Goal: Communication & Community: Answer question/provide support

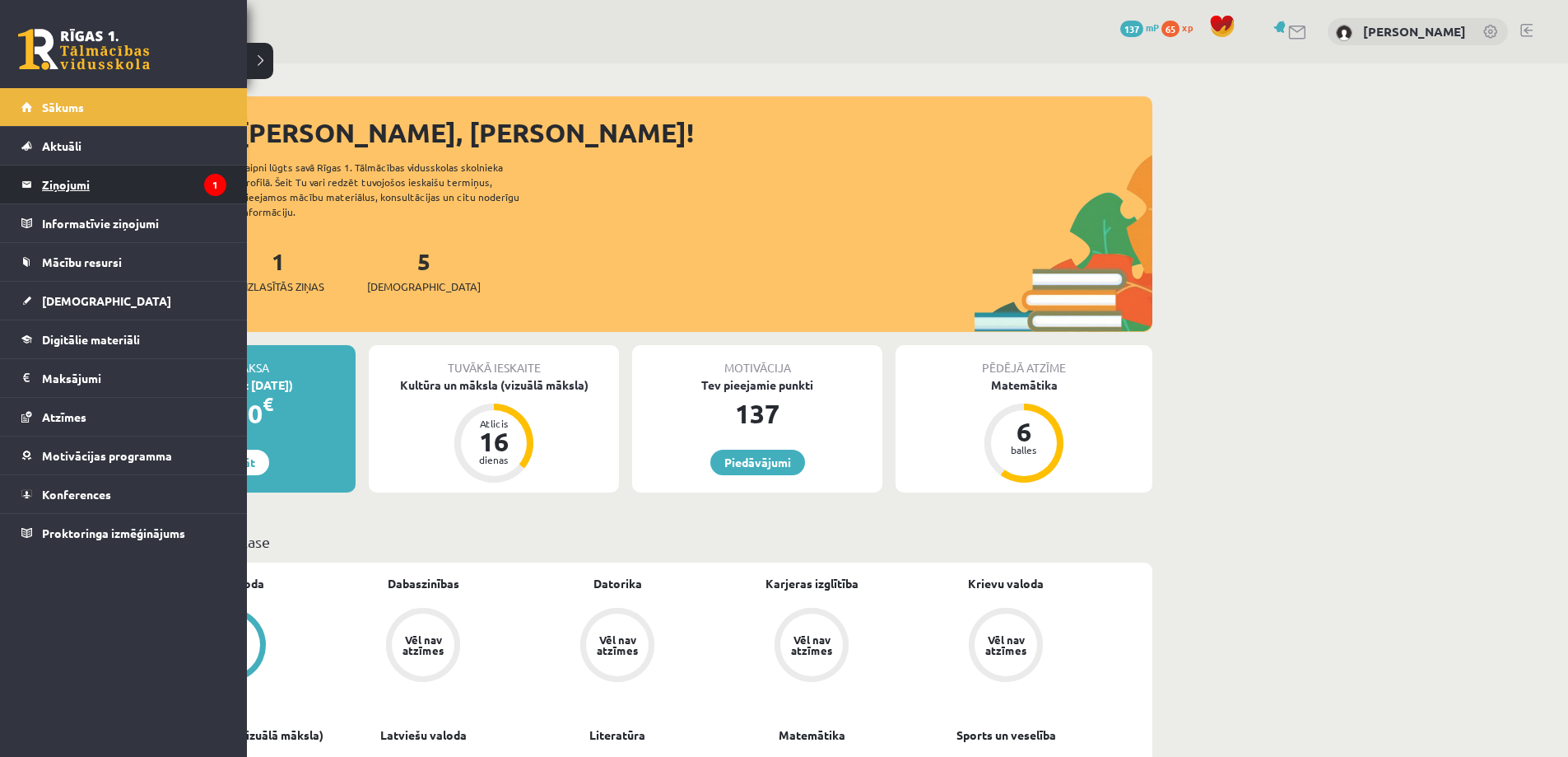
click at [83, 198] on legend "Ziņojumi 1" at bounding box center [134, 185] width 184 height 38
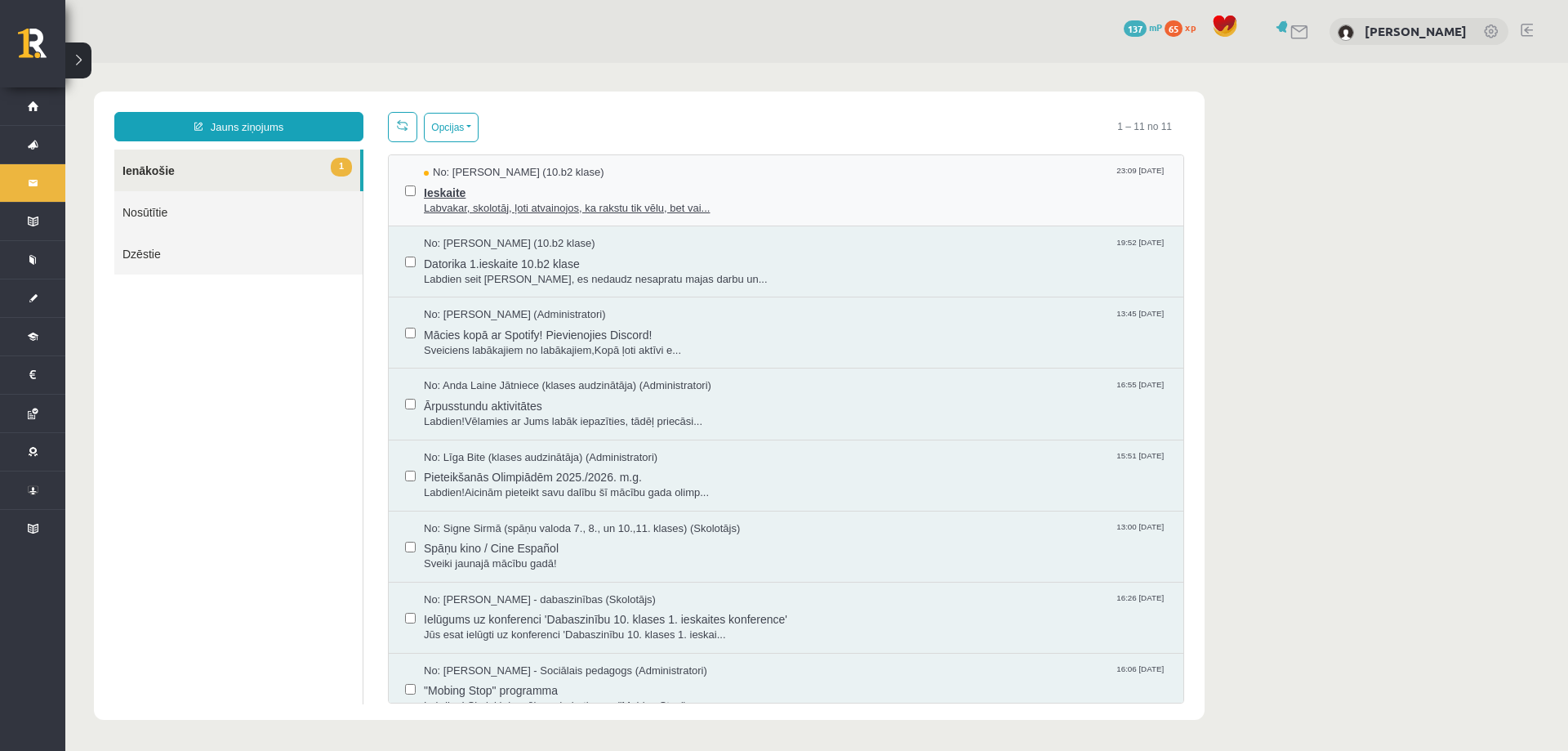
click at [794, 194] on span "Ieskaite" at bounding box center [795, 190] width 743 height 21
click at [816, 196] on span "Ieskaite" at bounding box center [795, 190] width 743 height 21
click at [782, 261] on span "Datorika 1.ieskaite 10.b2 klase" at bounding box center [795, 262] width 743 height 21
click at [812, 204] on span "Labvakar, skolotāj, ļoti atvainojos, ka rakstu tik vēlu, bet vai..." at bounding box center [795, 208] width 743 height 15
click at [720, 188] on span "Ieskaite" at bounding box center [795, 190] width 743 height 21
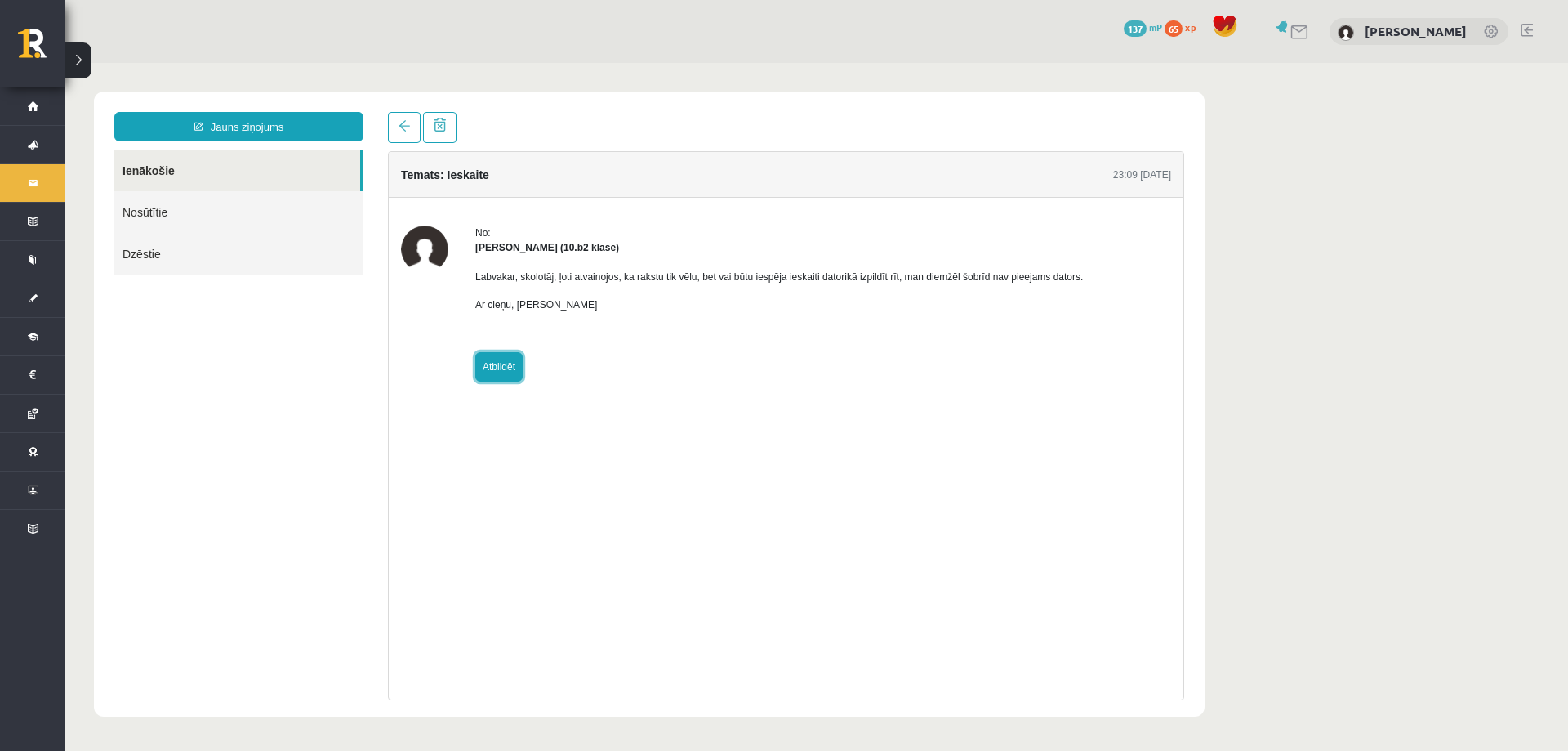
click at [505, 371] on link "Atbildēt" at bounding box center [499, 366] width 47 height 29
type input "**********"
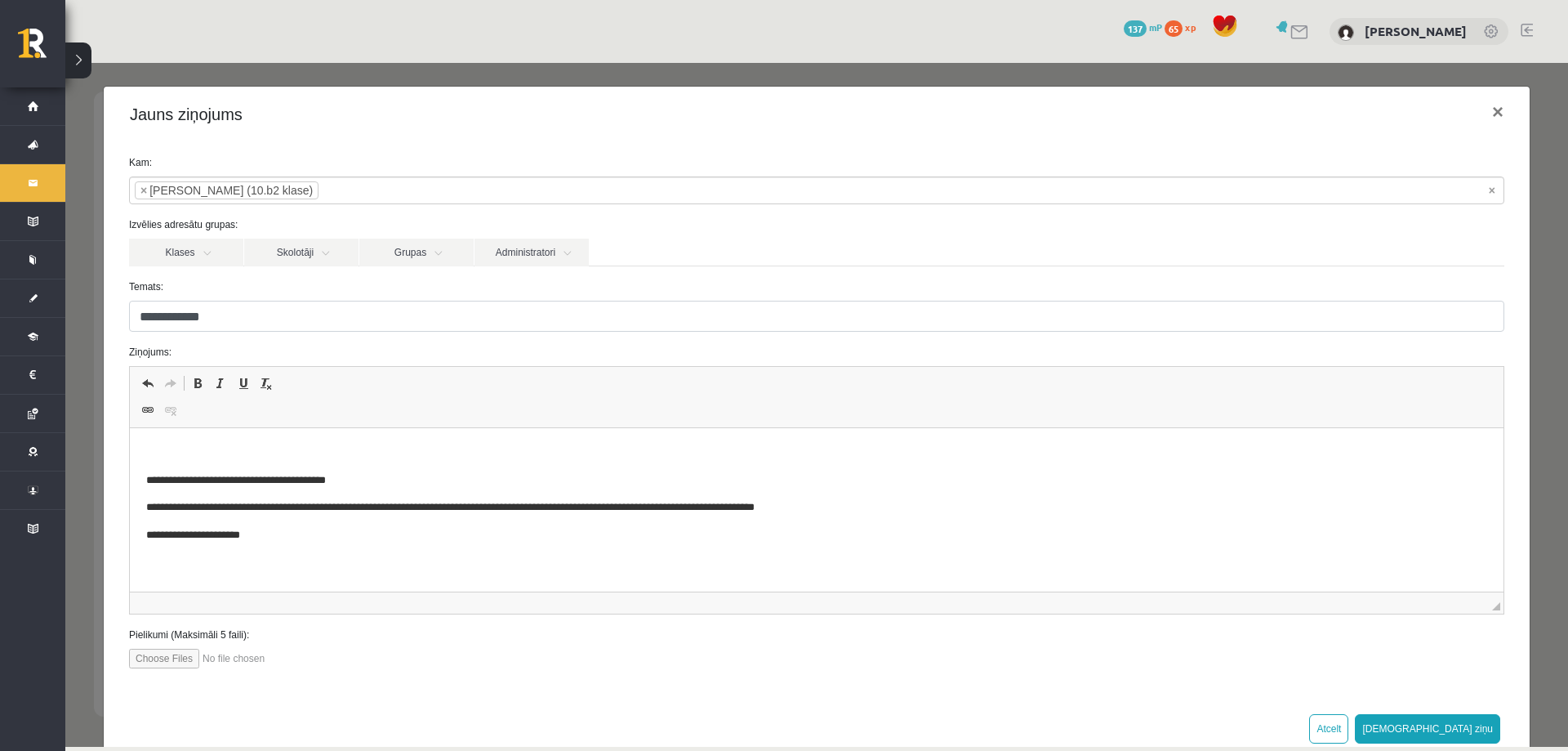
click at [237, 454] on p "Rich Text Editor, wiswyg-editor-47024878036360-1757887127-881" at bounding box center [817, 453] width 1341 height 17
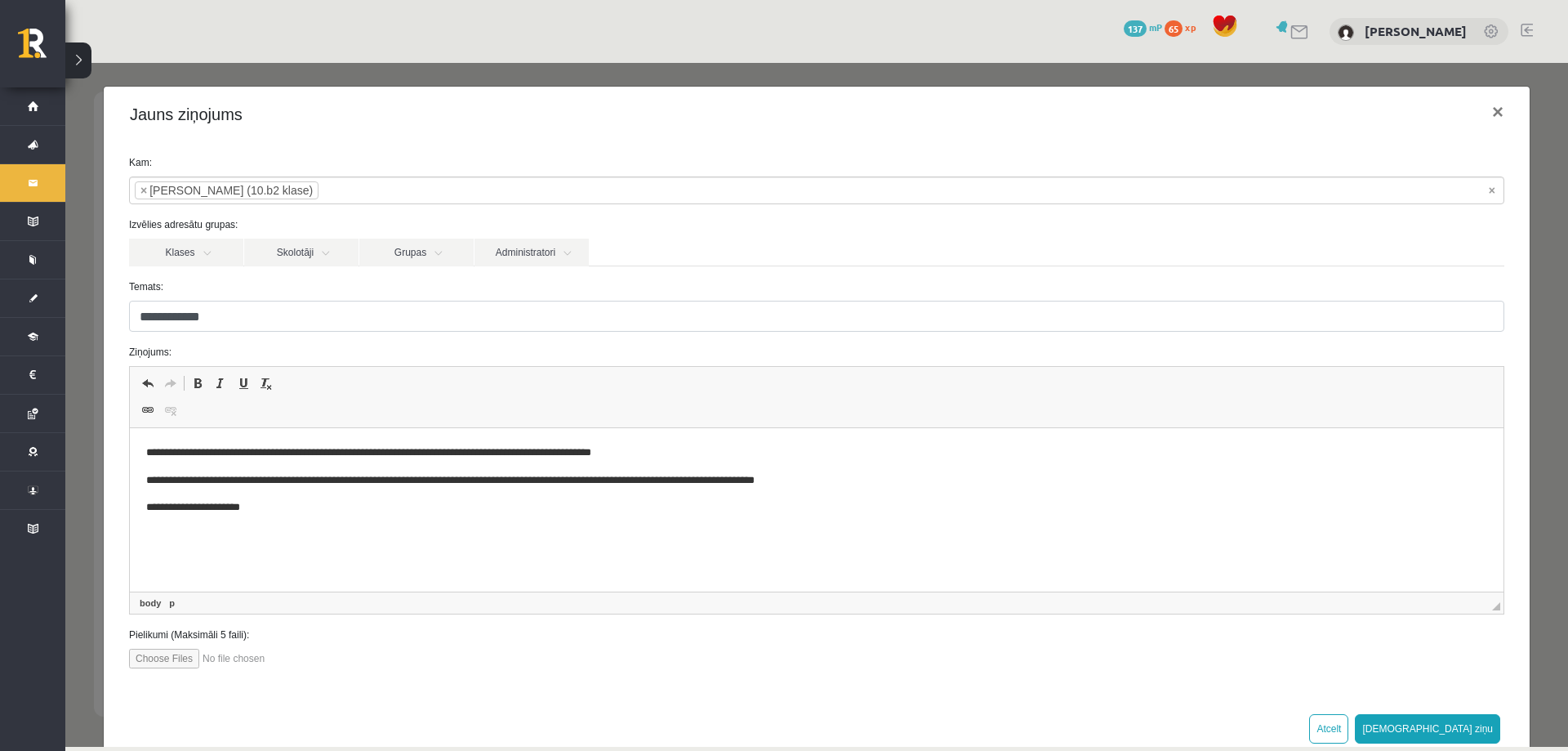
scroll to position [39, 0]
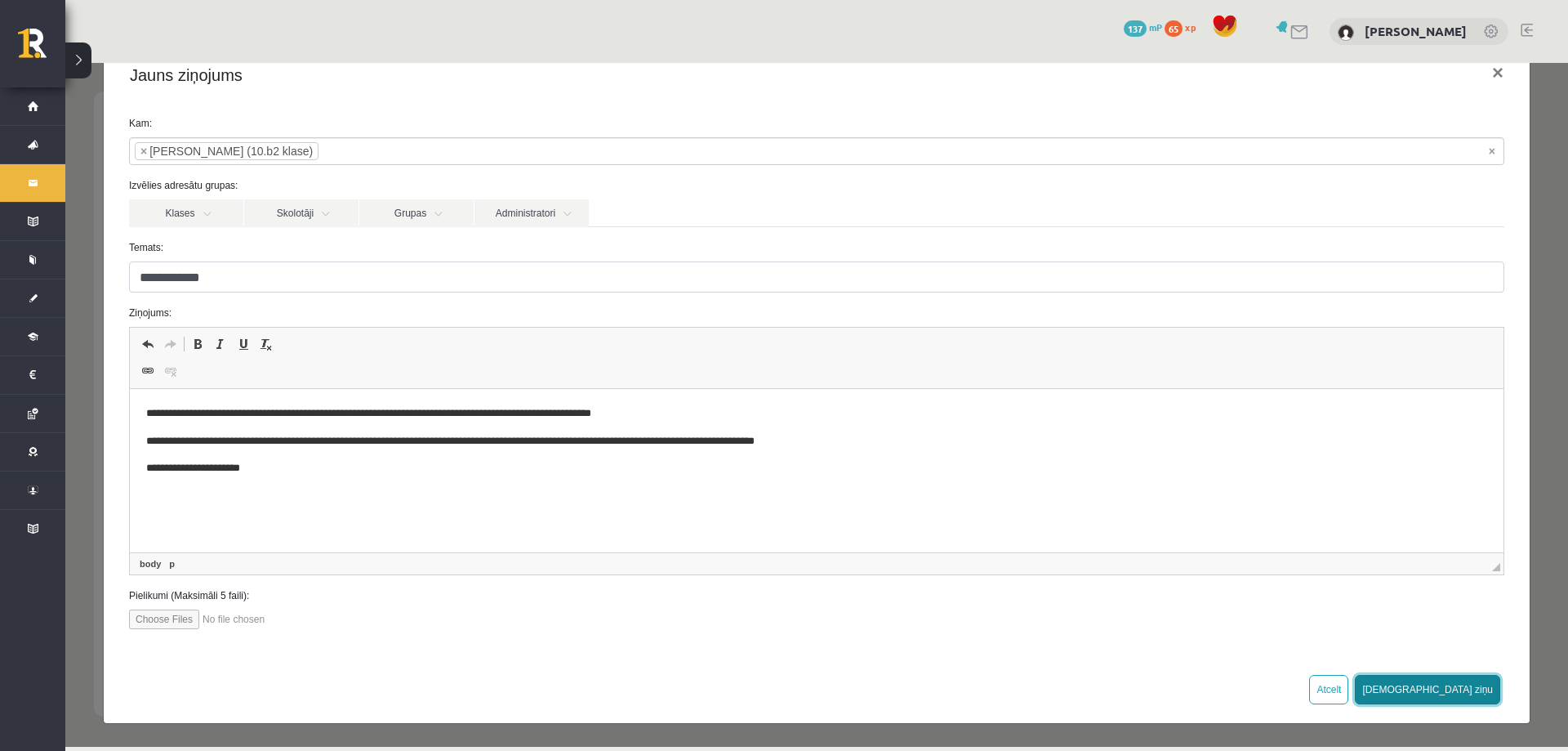
click at [1461, 697] on button "[DEMOGRAPHIC_DATA] ziņu" at bounding box center [1427, 689] width 145 height 29
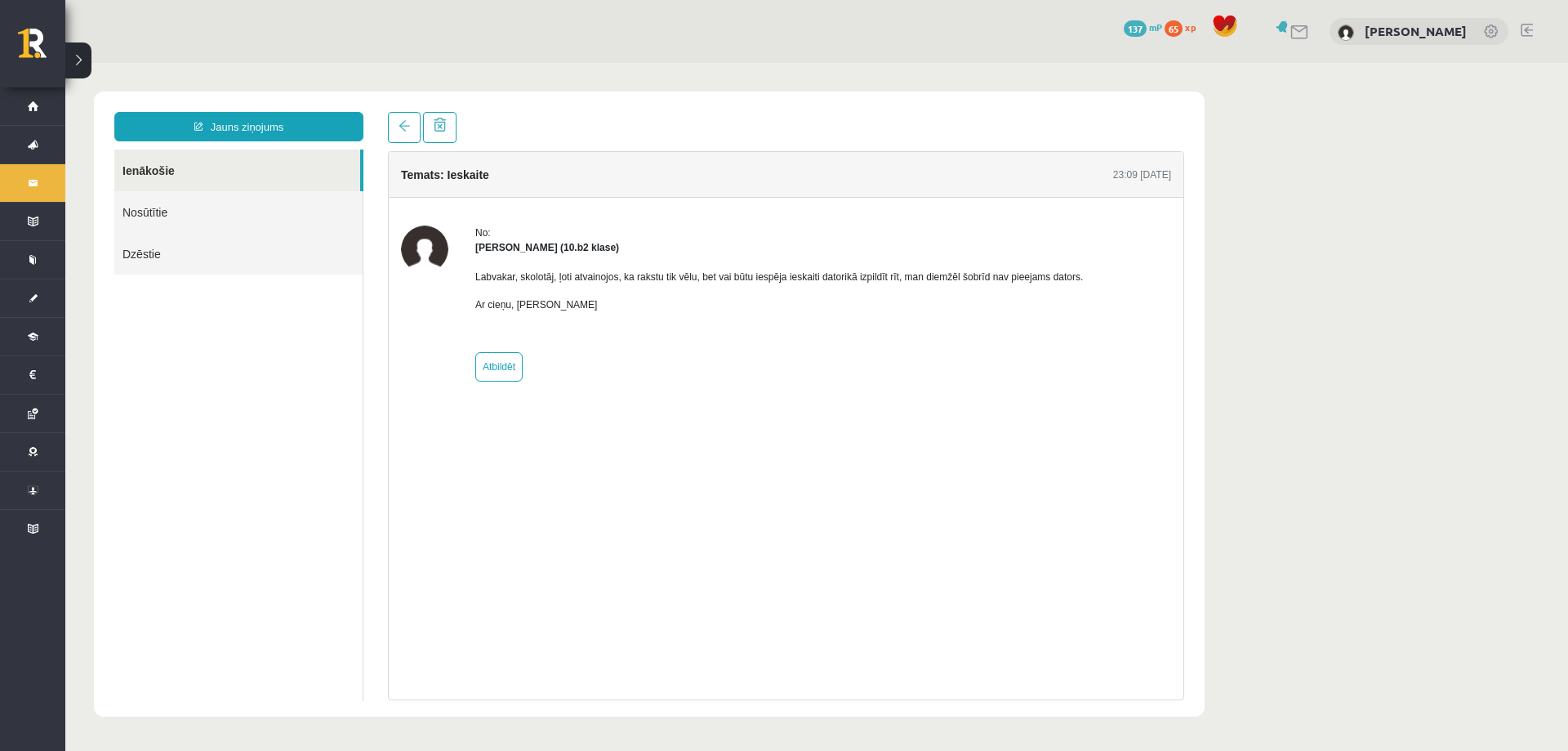
scroll to position [0, 0]
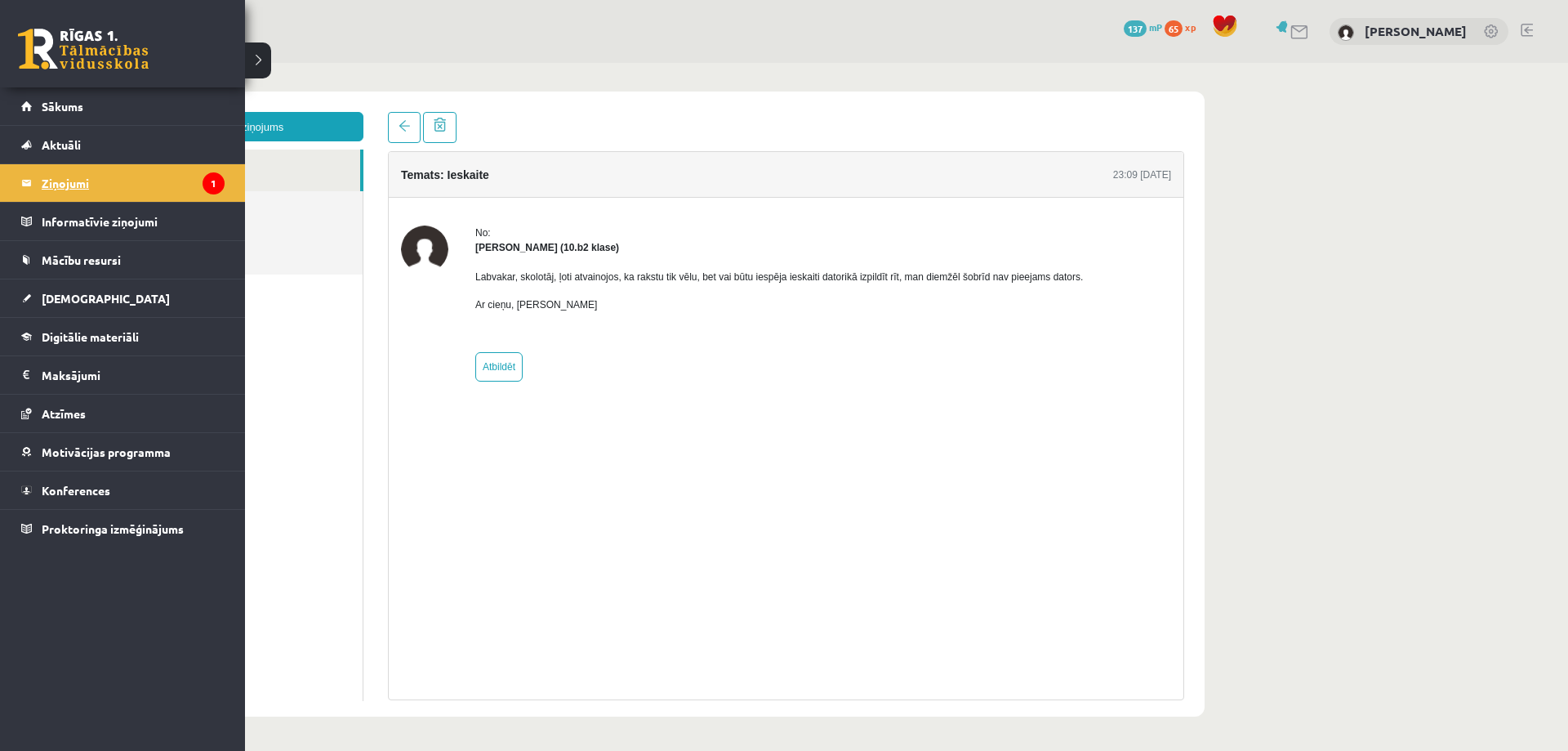
click at [96, 180] on legend "Ziņojumi 1" at bounding box center [133, 183] width 183 height 38
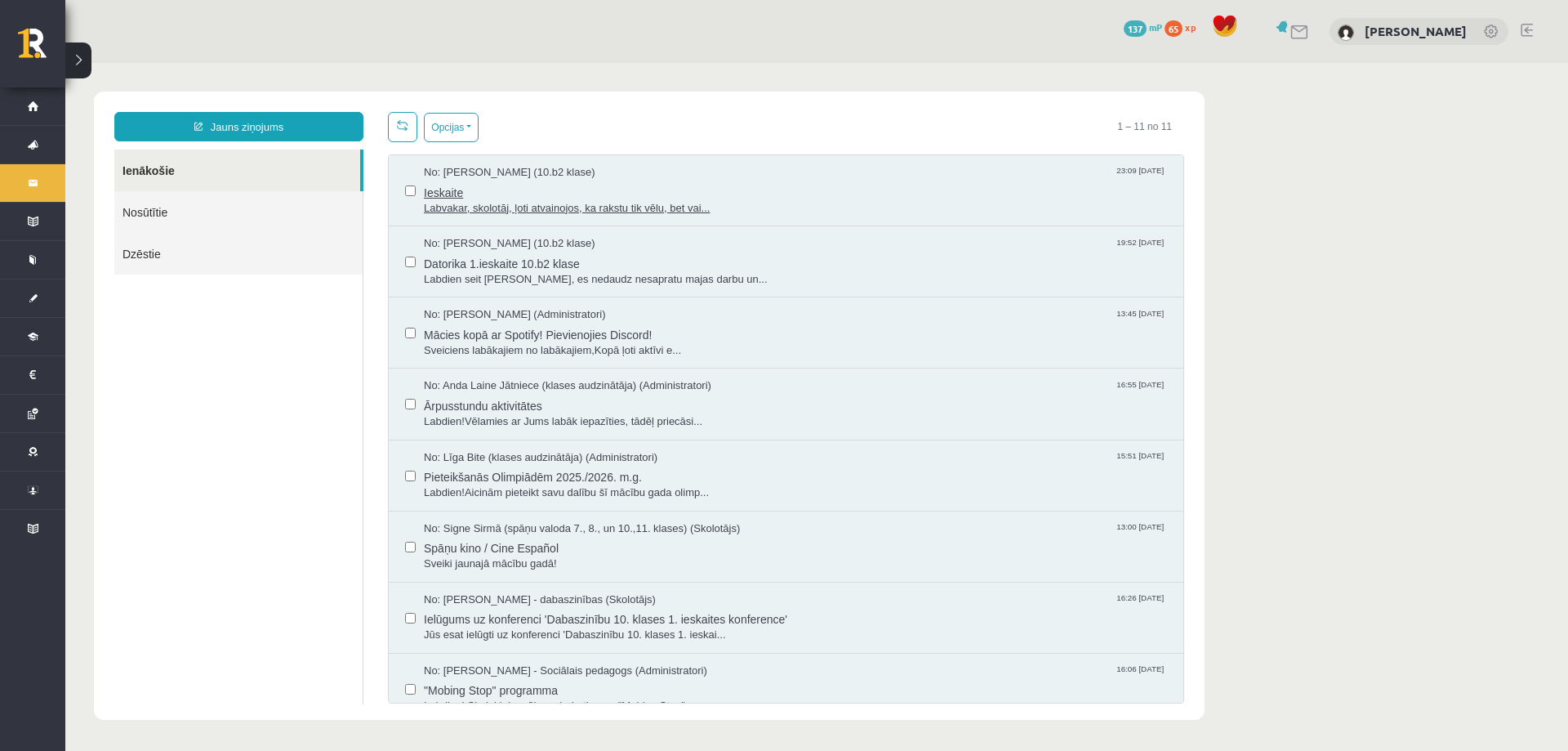
click at [770, 178] on div "No: [PERSON_NAME] (10.b2 klase) 23:09 [DATE]" at bounding box center [795, 172] width 743 height 15
click at [159, 209] on link "Nosūtītie" at bounding box center [238, 212] width 248 height 42
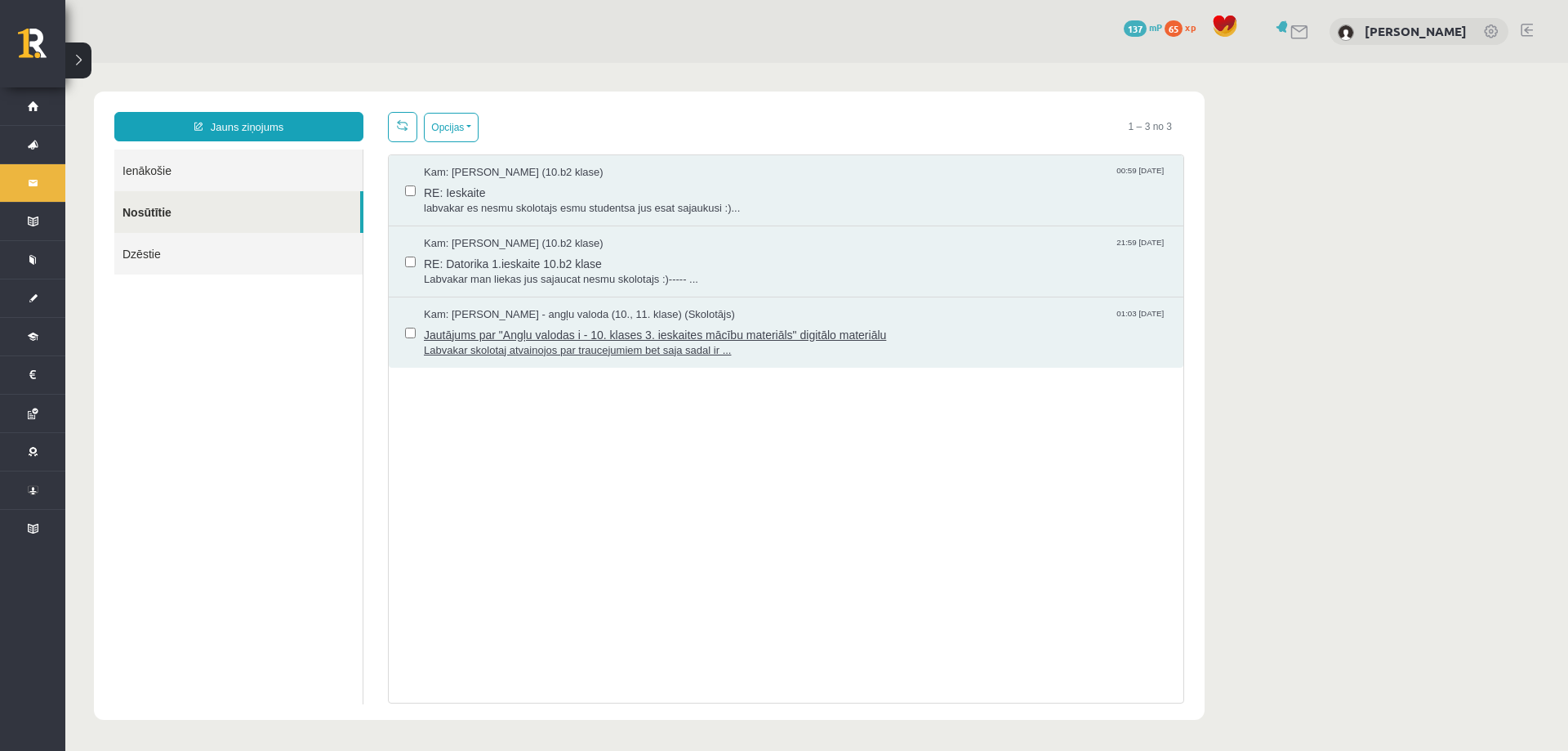
click at [755, 353] on span "Labvakar skolotaj atvainojos par traucejumiem bet saja sadal ir ..." at bounding box center [795, 350] width 743 height 15
click at [173, 171] on link "Ienākošie" at bounding box center [238, 170] width 248 height 42
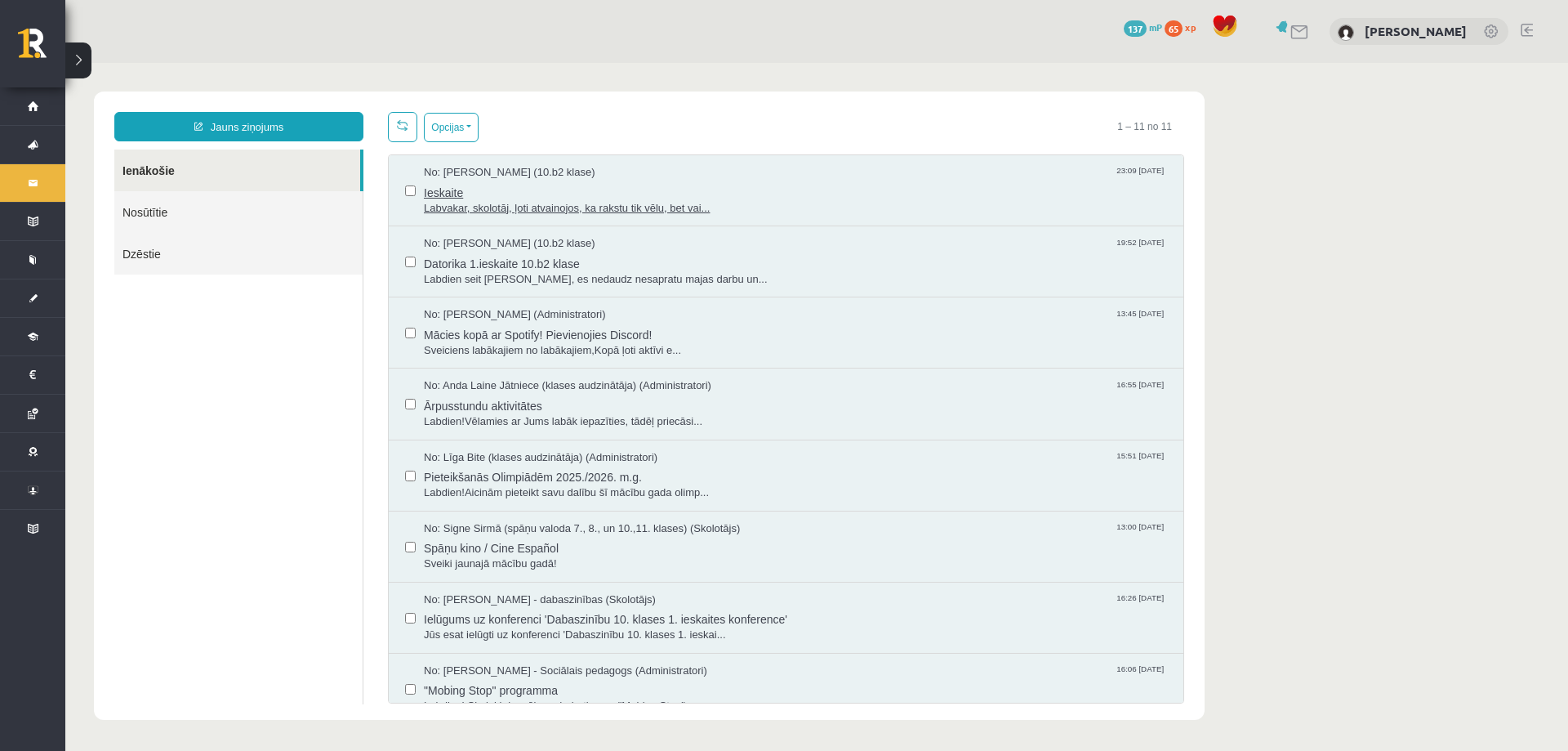
click at [823, 187] on span "Ieskaite" at bounding box center [795, 190] width 743 height 21
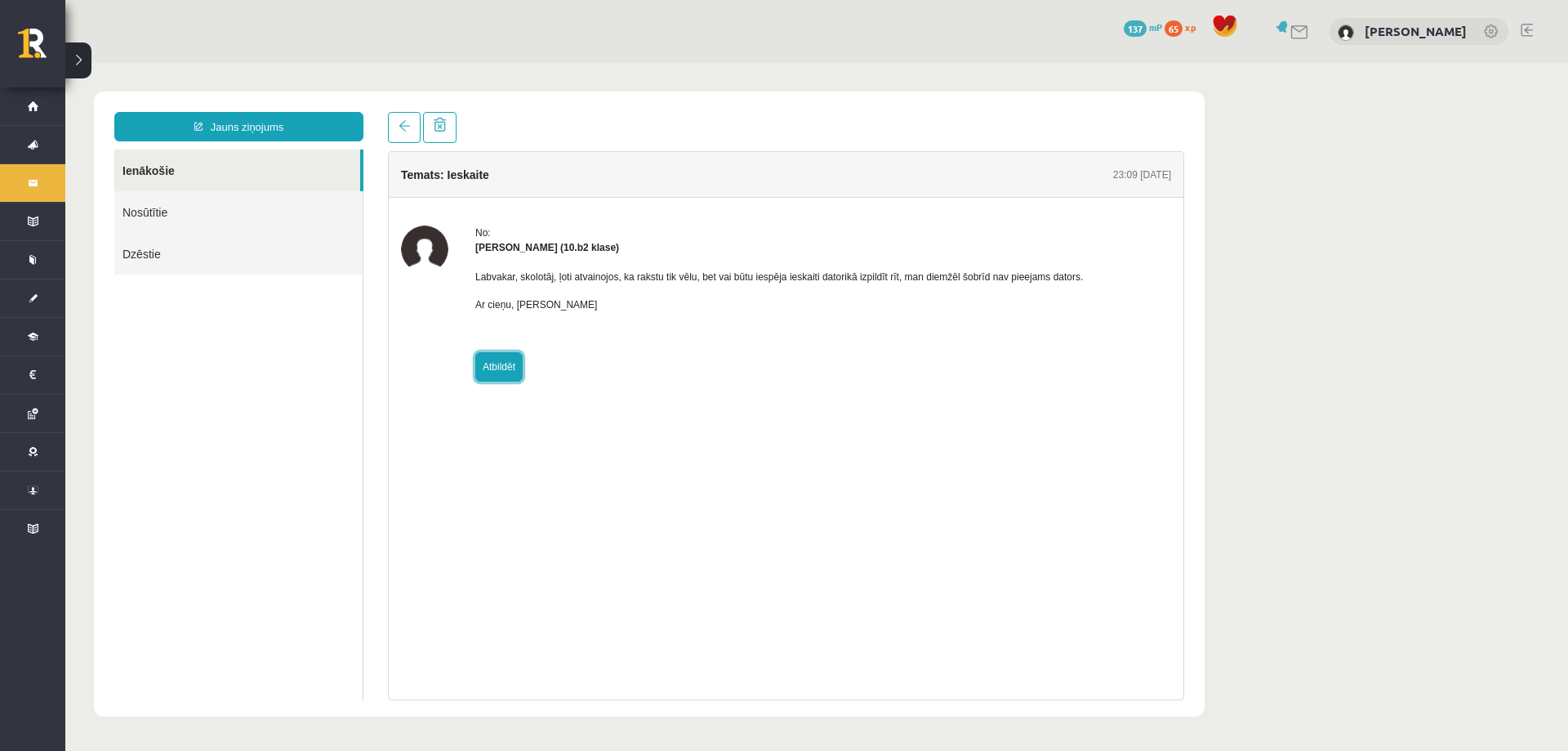
click at [502, 372] on link "Atbildēt" at bounding box center [499, 366] width 47 height 29
type input "**********"
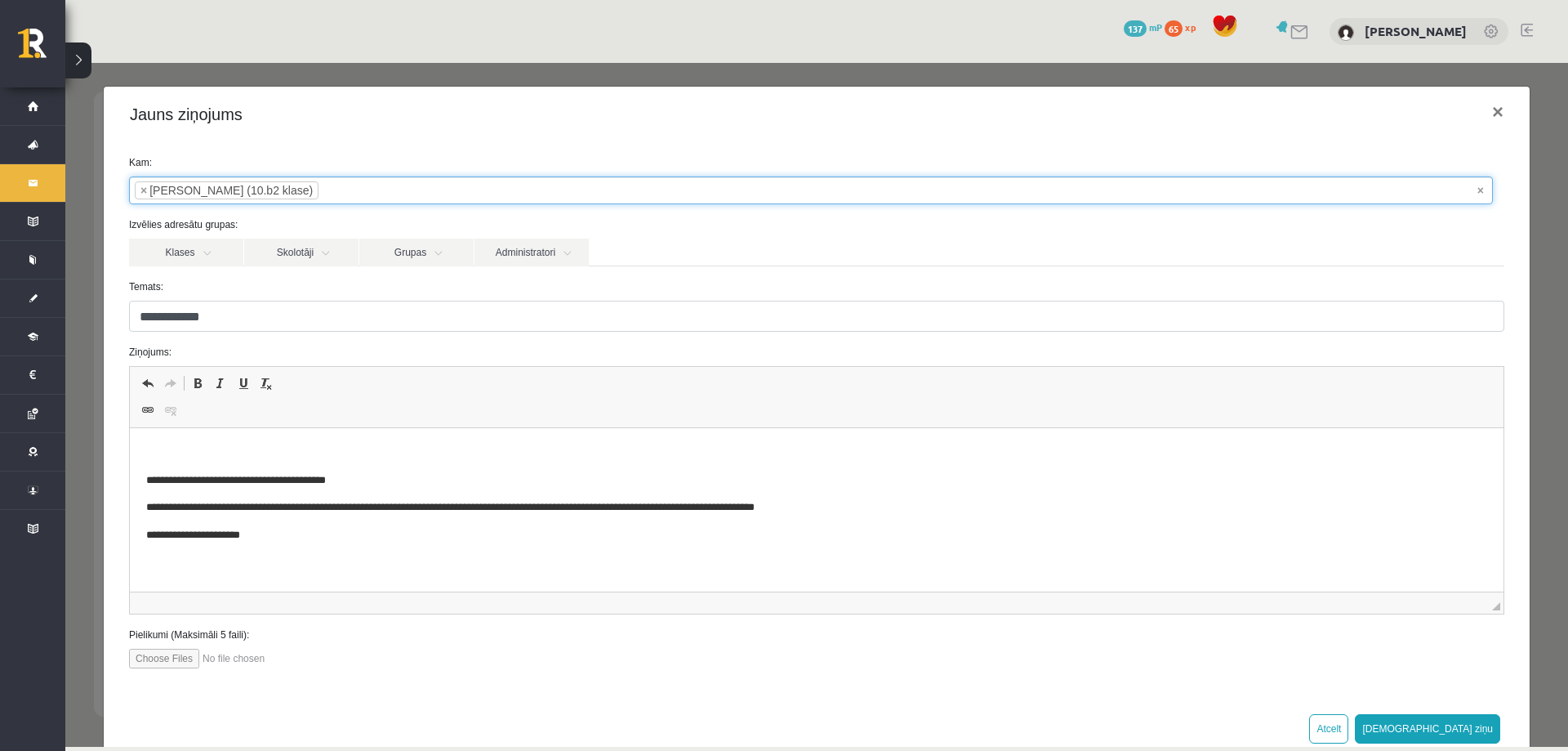
click at [319, 192] on input "search" at bounding box center [347, 190] width 57 height 26
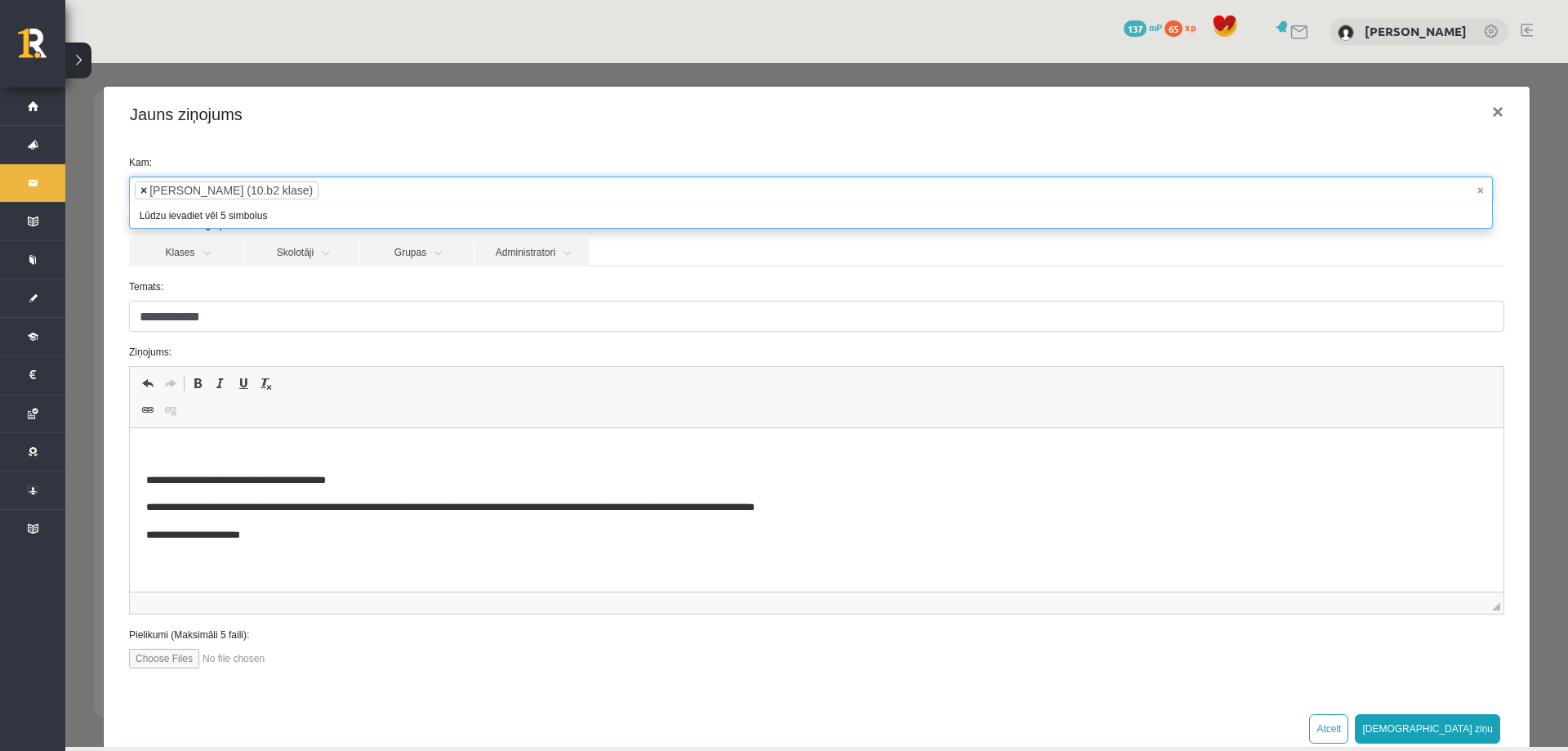
click at [146, 188] on span "×" at bounding box center [143, 190] width 6 height 16
click at [186, 188] on input "search" at bounding box center [159, 190] width 57 height 26
type input "*****"
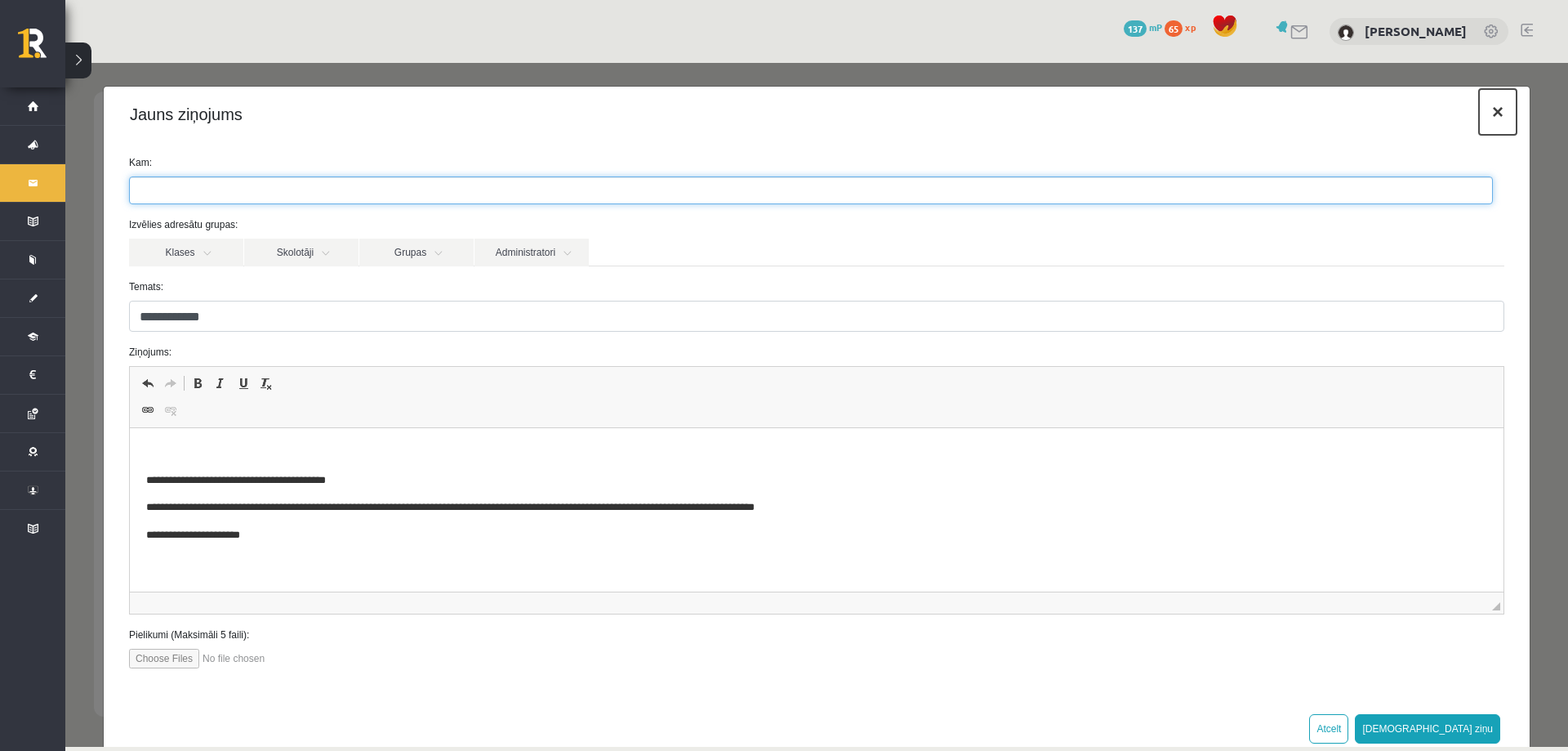
drag, startPoint x: 1477, startPoint y: 118, endPoint x: 1265, endPoint y: 177, distance: 220.1
click at [1479, 118] on button "×" at bounding box center [1497, 112] width 37 height 46
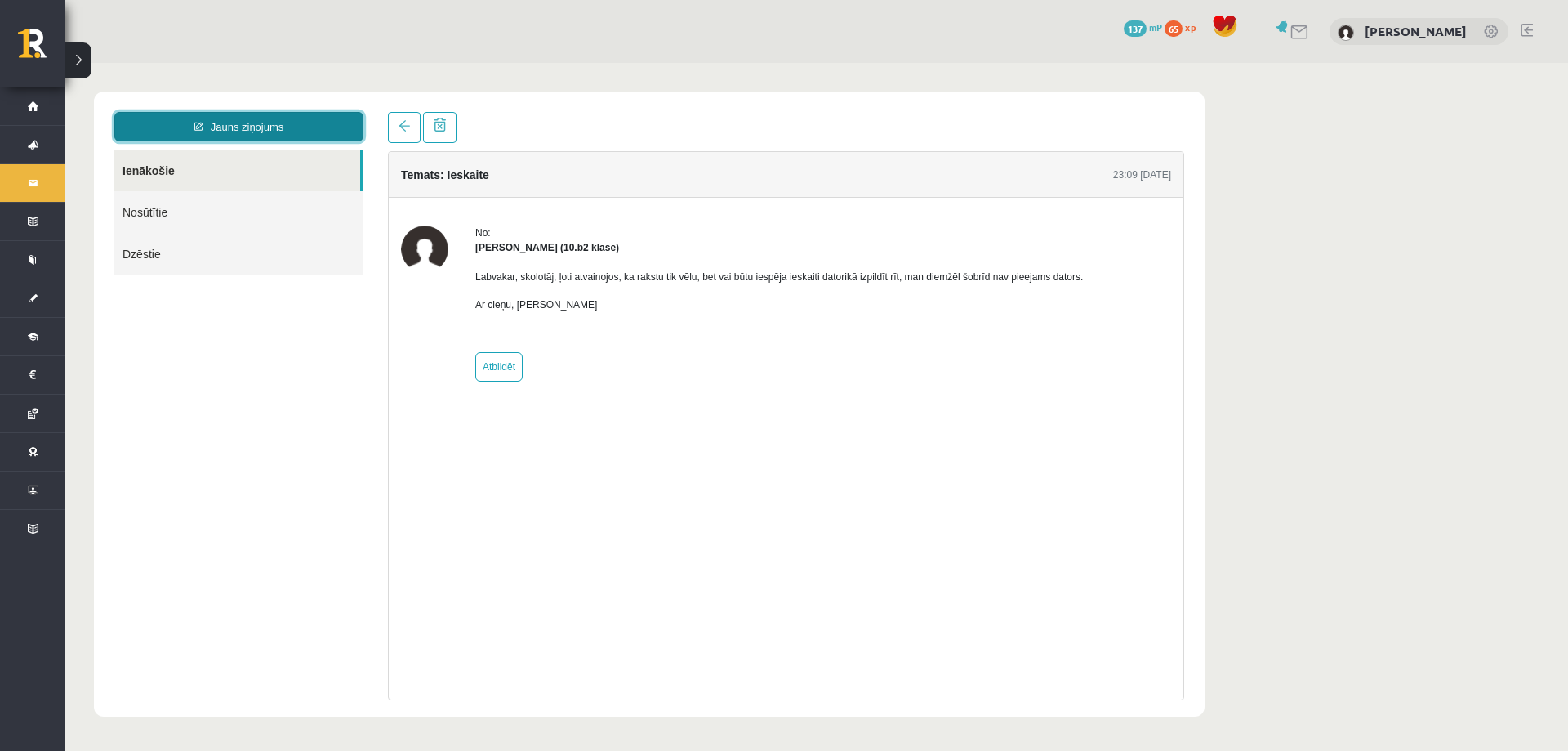
click at [255, 121] on link "Jauns ziņojums" at bounding box center [238, 126] width 249 height 29
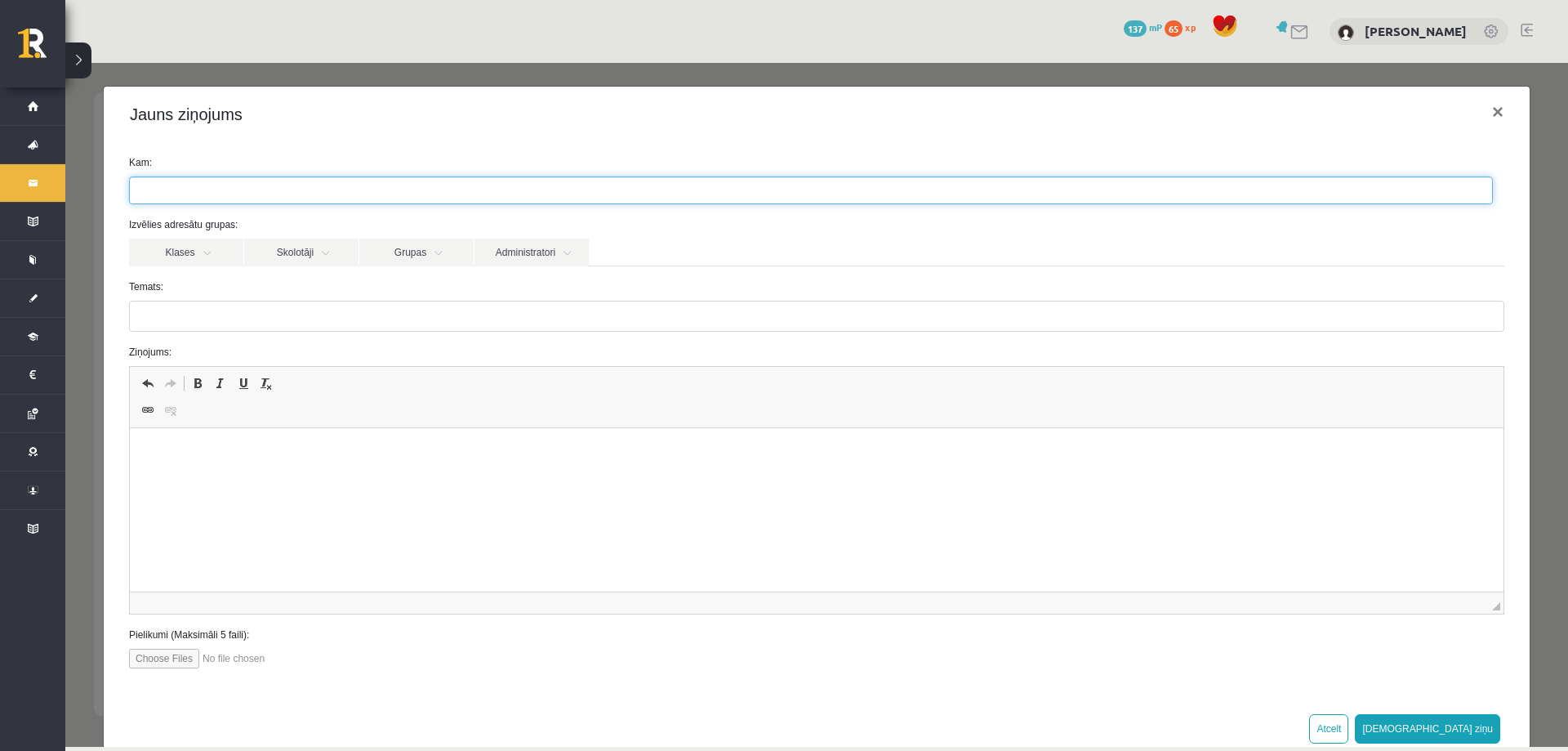
click at [214, 186] on ul at bounding box center [811, 190] width 1362 height 26
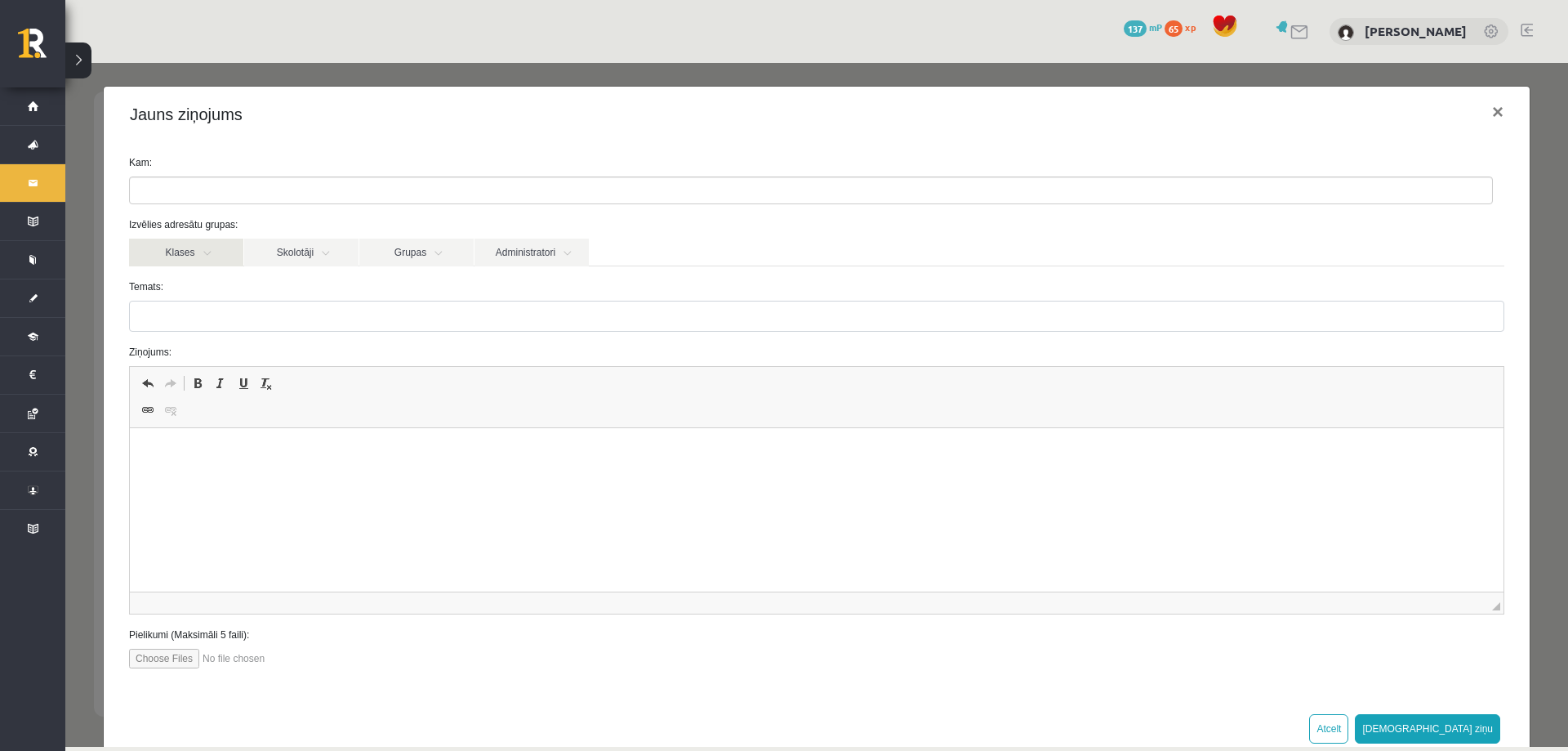
click at [191, 256] on link "Klases" at bounding box center [187, 252] width 114 height 28
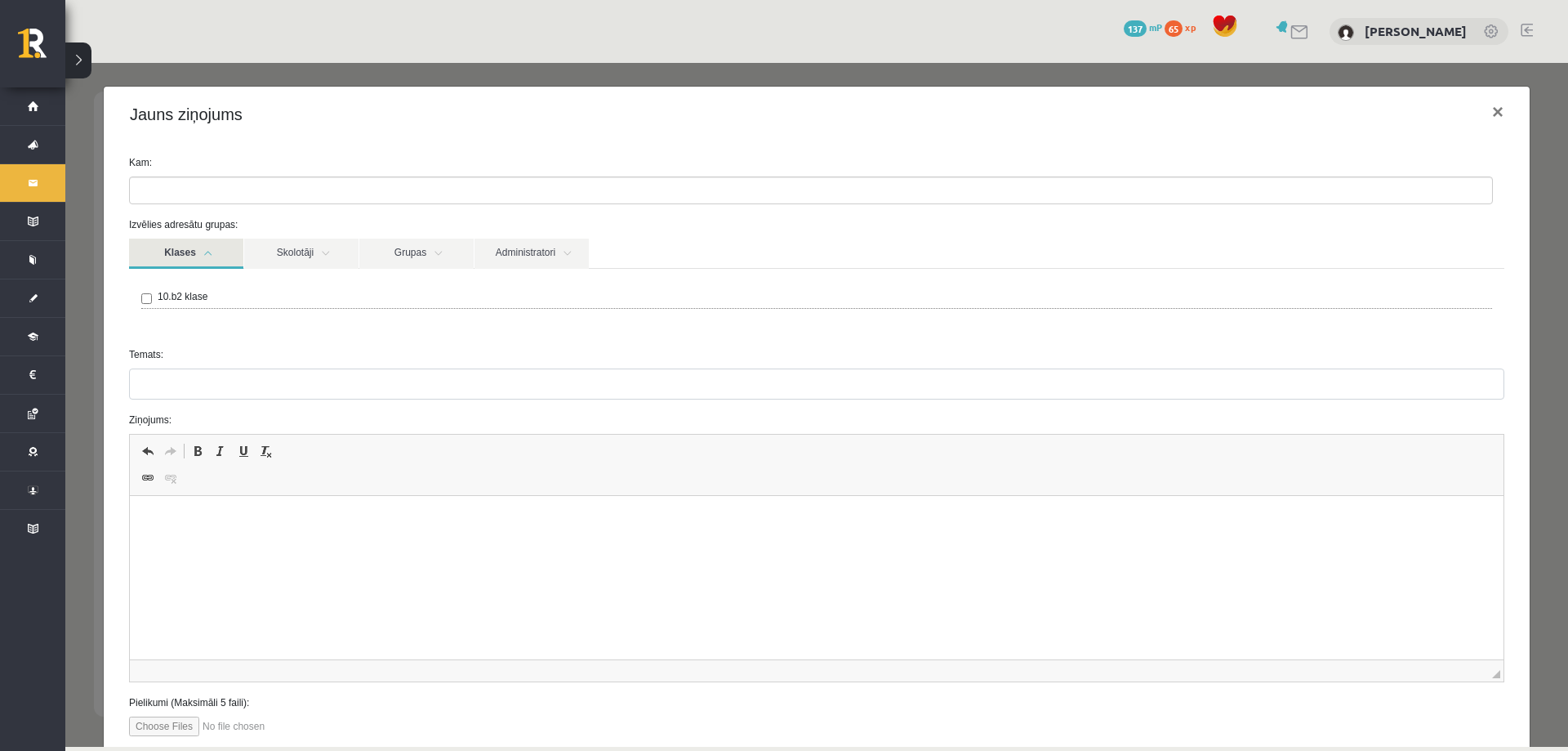
click at [159, 298] on label "10.b2 klase" at bounding box center [183, 296] width 50 height 14
click at [306, 250] on link "Skolotāji" at bounding box center [302, 254] width 114 height 30
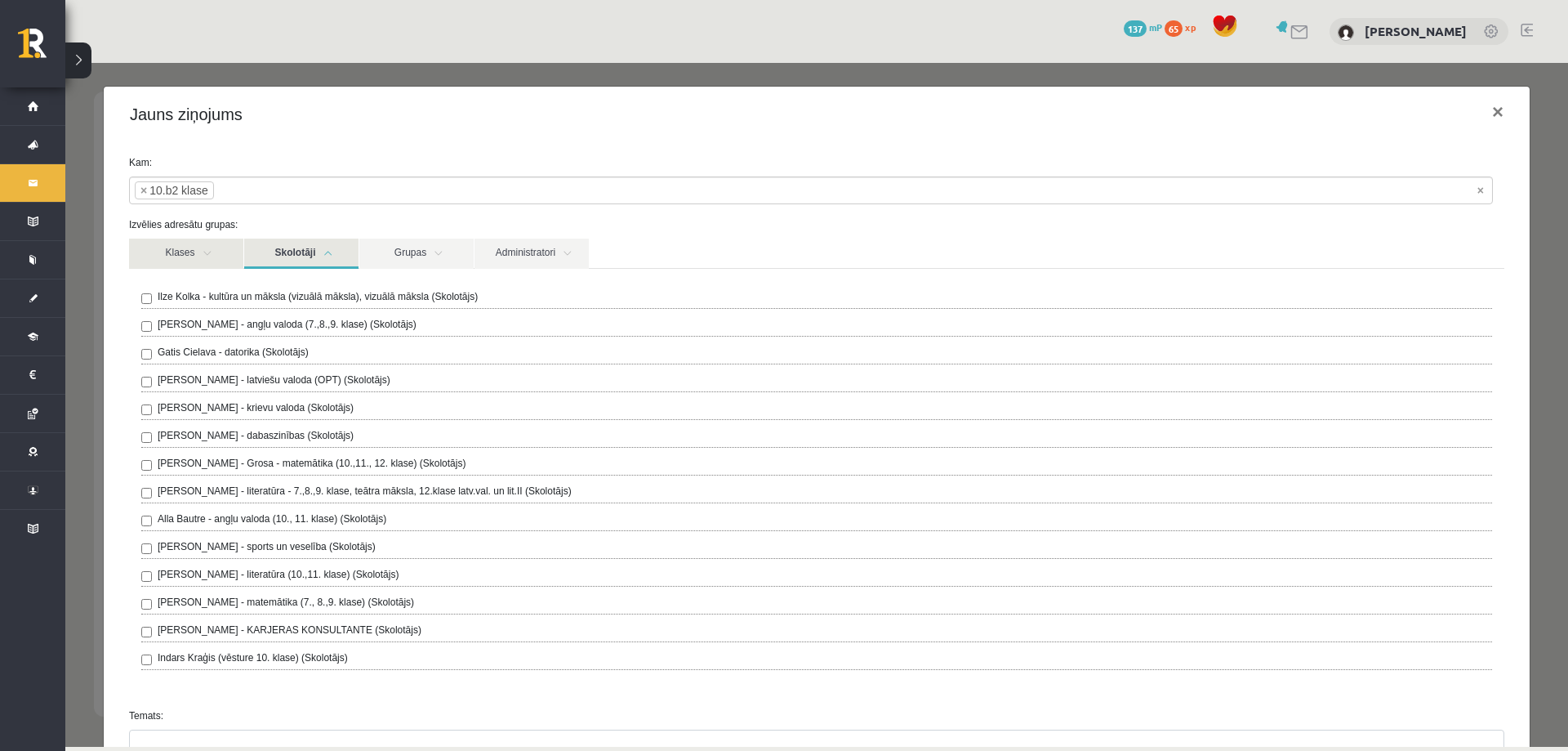
click at [142, 254] on link "Klases" at bounding box center [187, 254] width 114 height 30
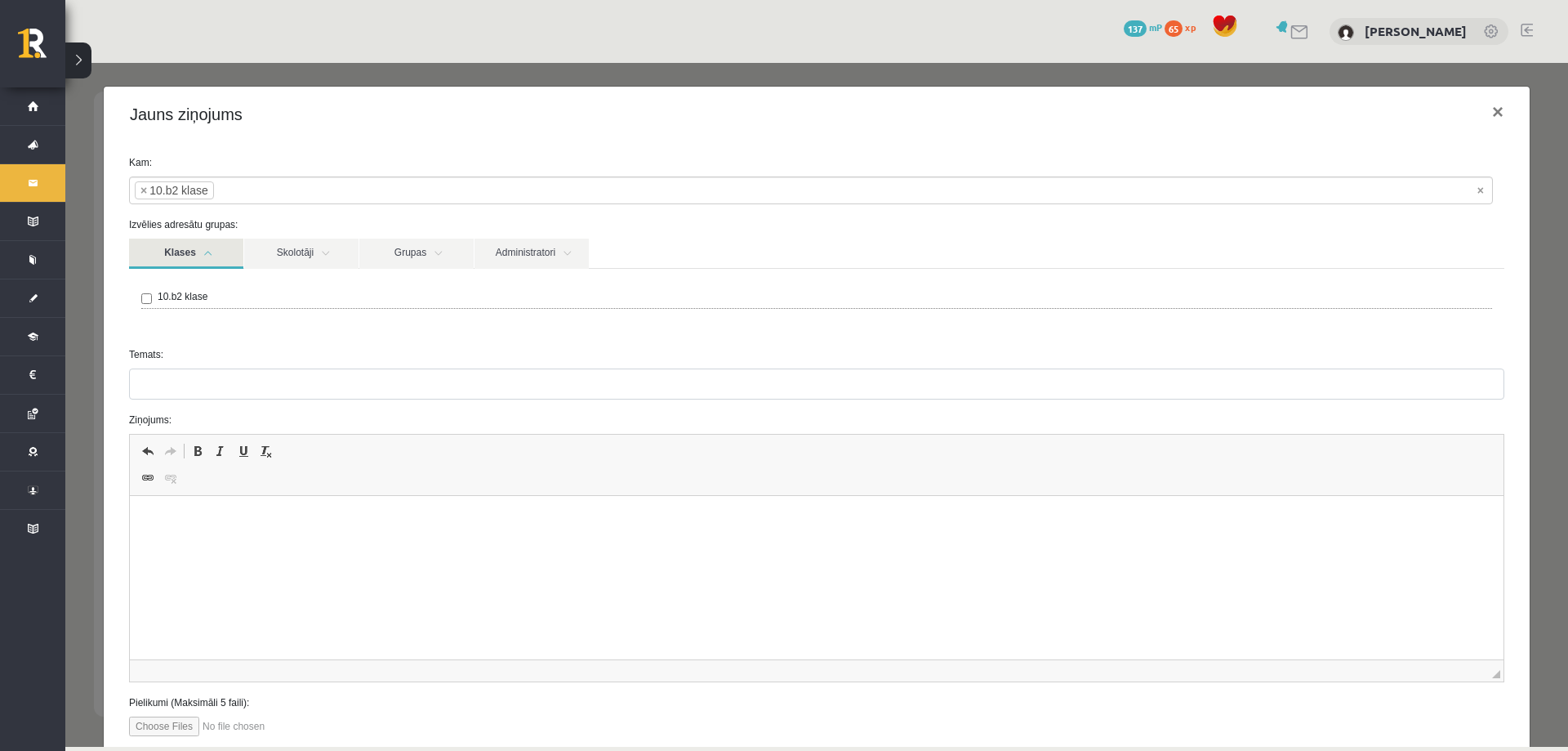
click at [152, 297] on div "10.b2 klase" at bounding box center [817, 299] width 1351 height 20
click at [144, 305] on div "10.b2 klase" at bounding box center [817, 299] width 1351 height 20
click at [294, 249] on link "Skolotāji" at bounding box center [302, 254] width 114 height 30
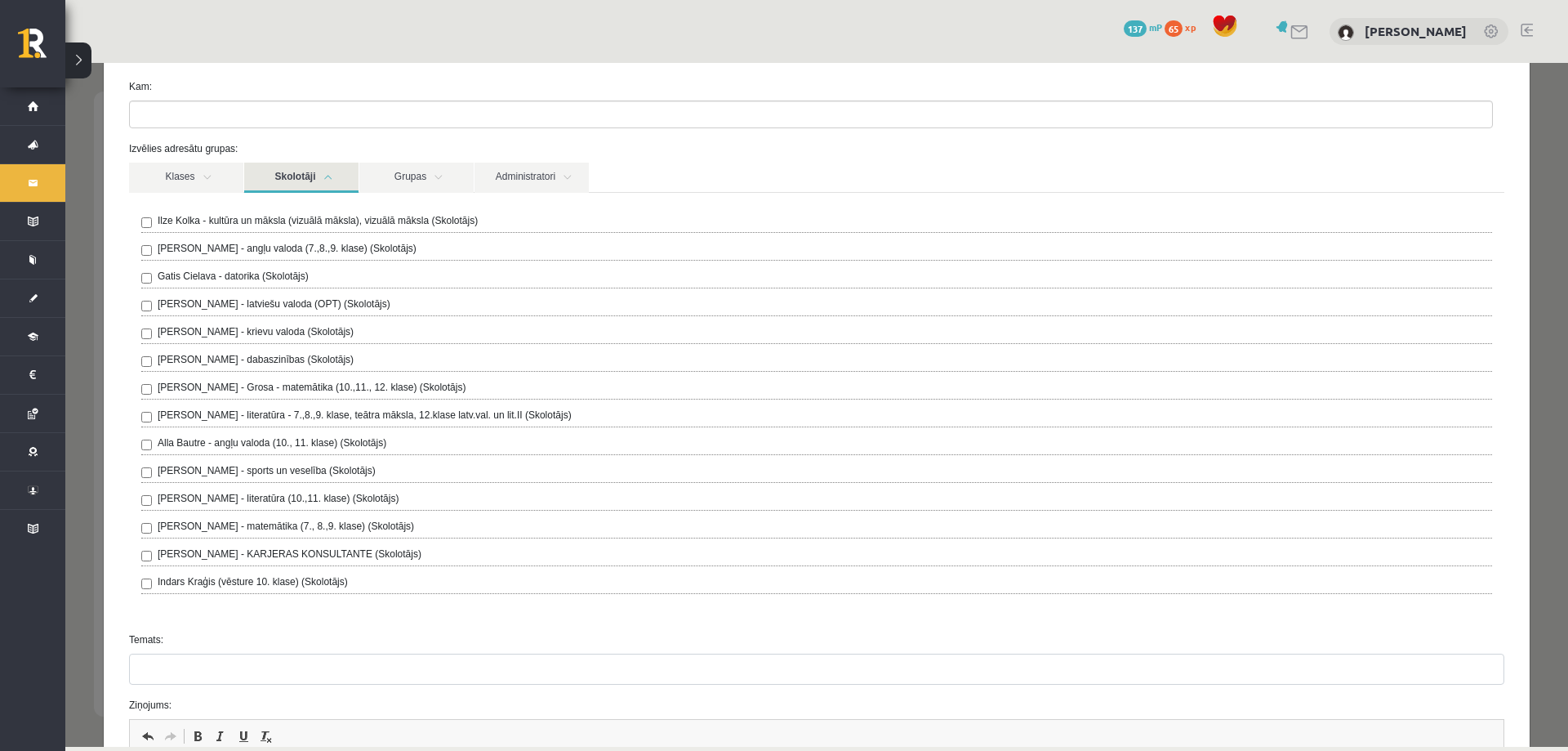
scroll to position [82, 0]
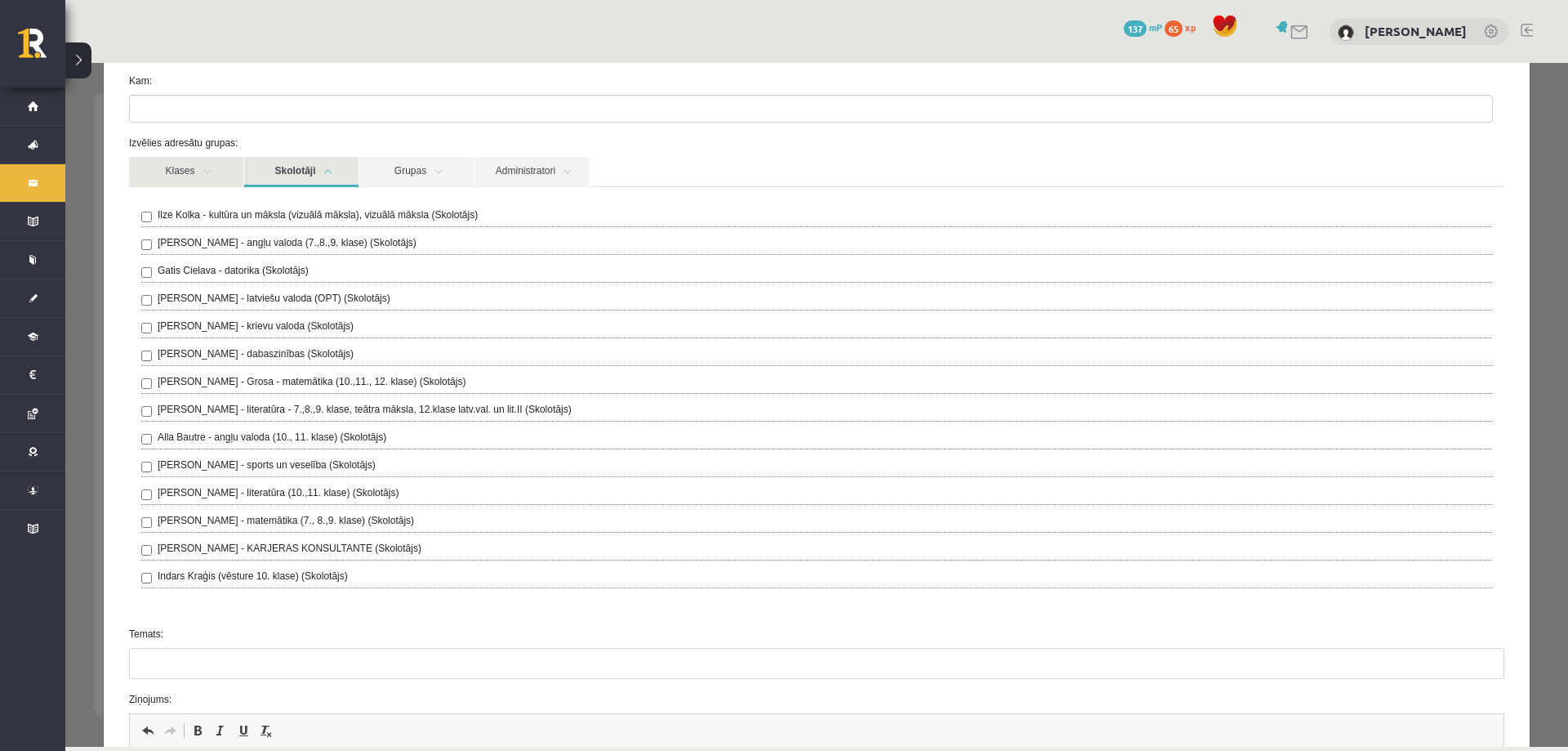
click at [176, 164] on link "Klases" at bounding box center [187, 172] width 114 height 30
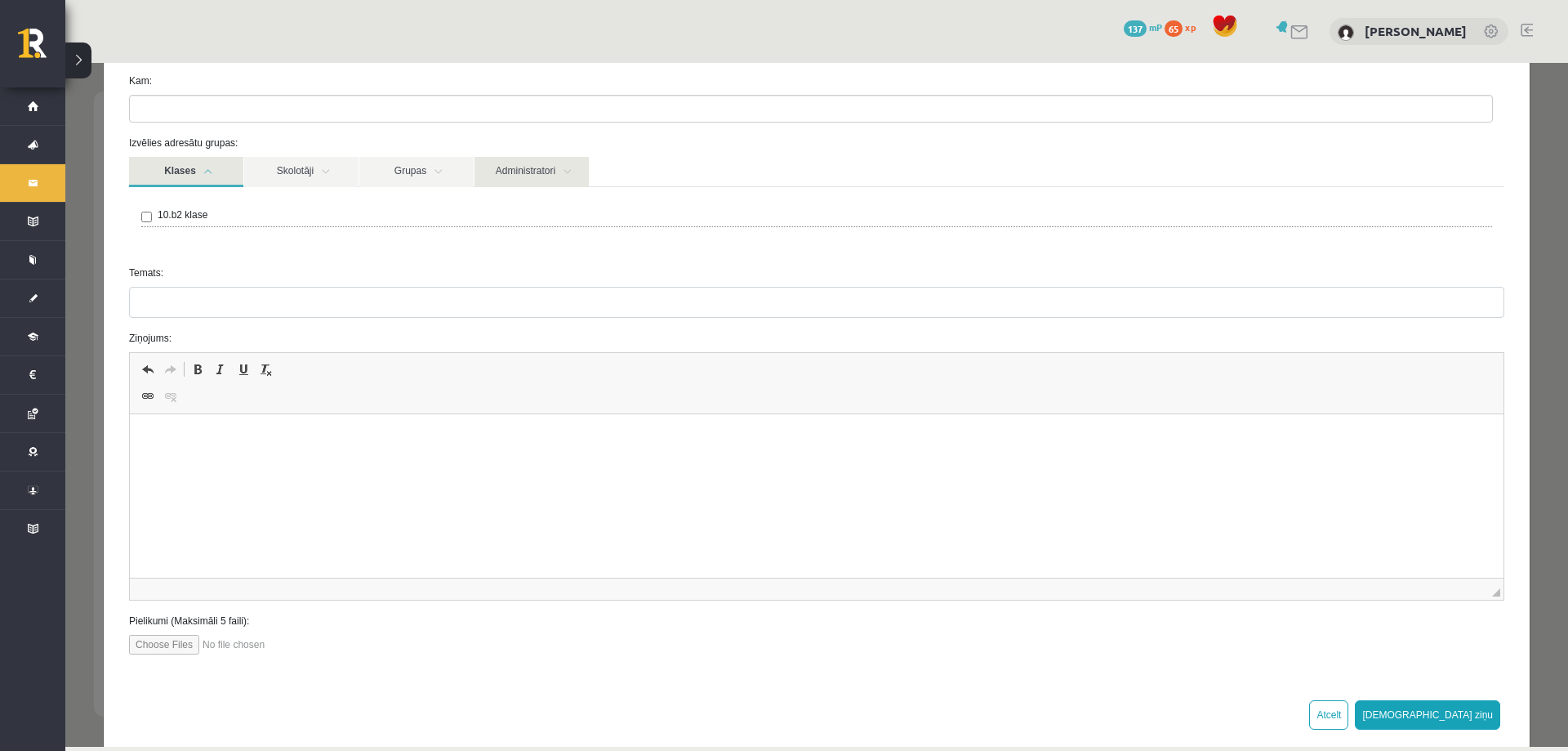
click at [517, 170] on link "Administratori" at bounding box center [532, 172] width 114 height 30
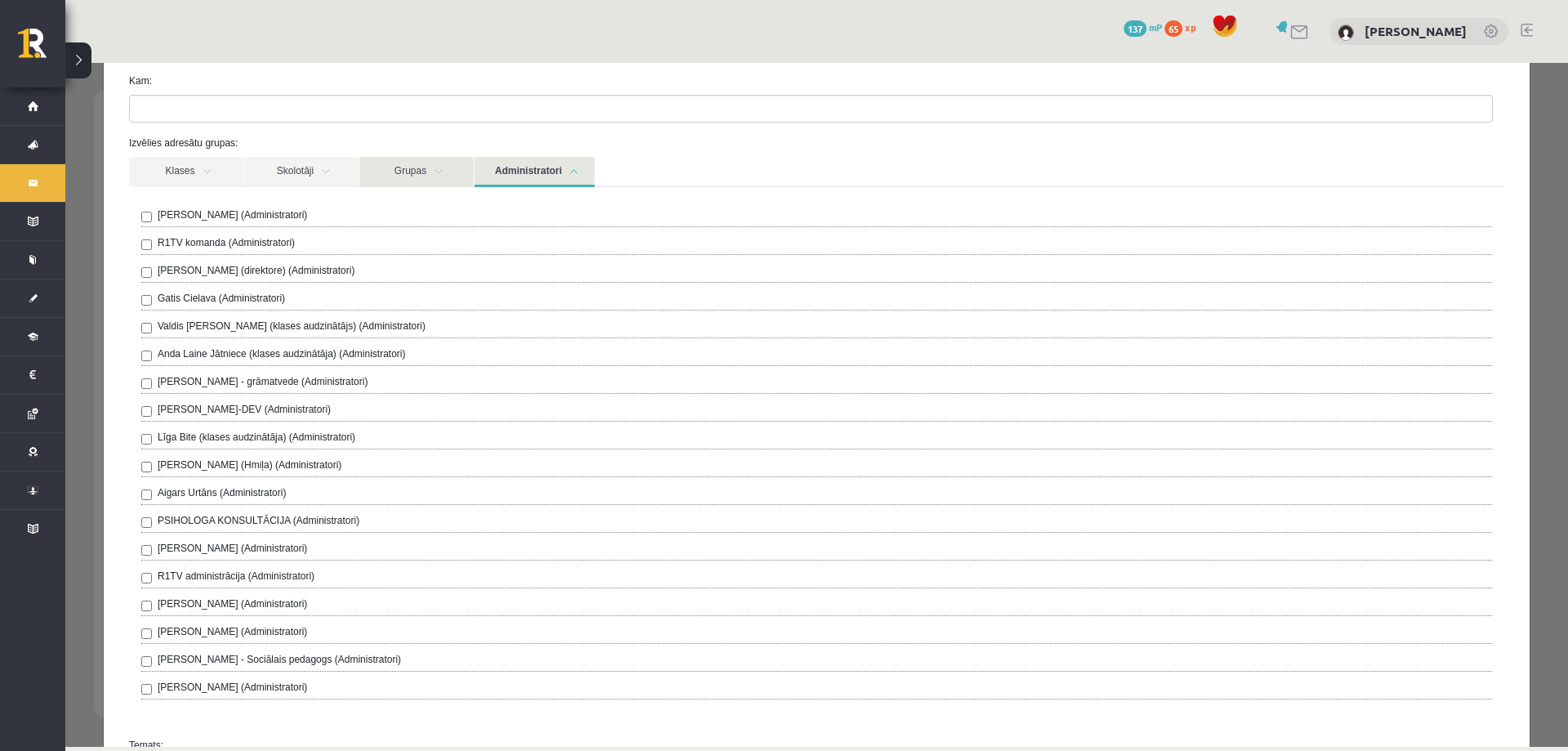
click at [410, 174] on link "Grupas" at bounding box center [417, 172] width 114 height 30
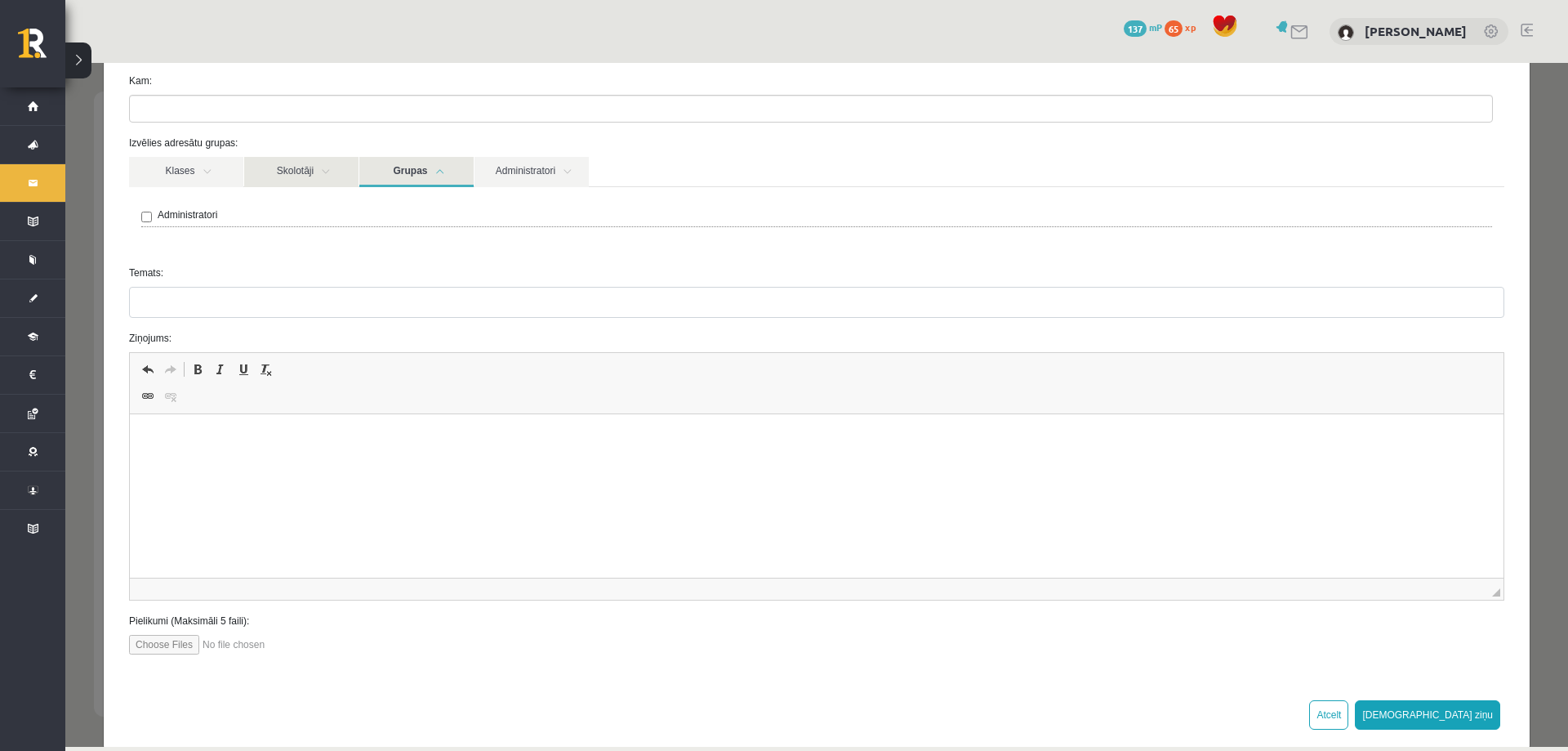
click at [319, 187] on link "Skolotāji" at bounding box center [302, 172] width 114 height 30
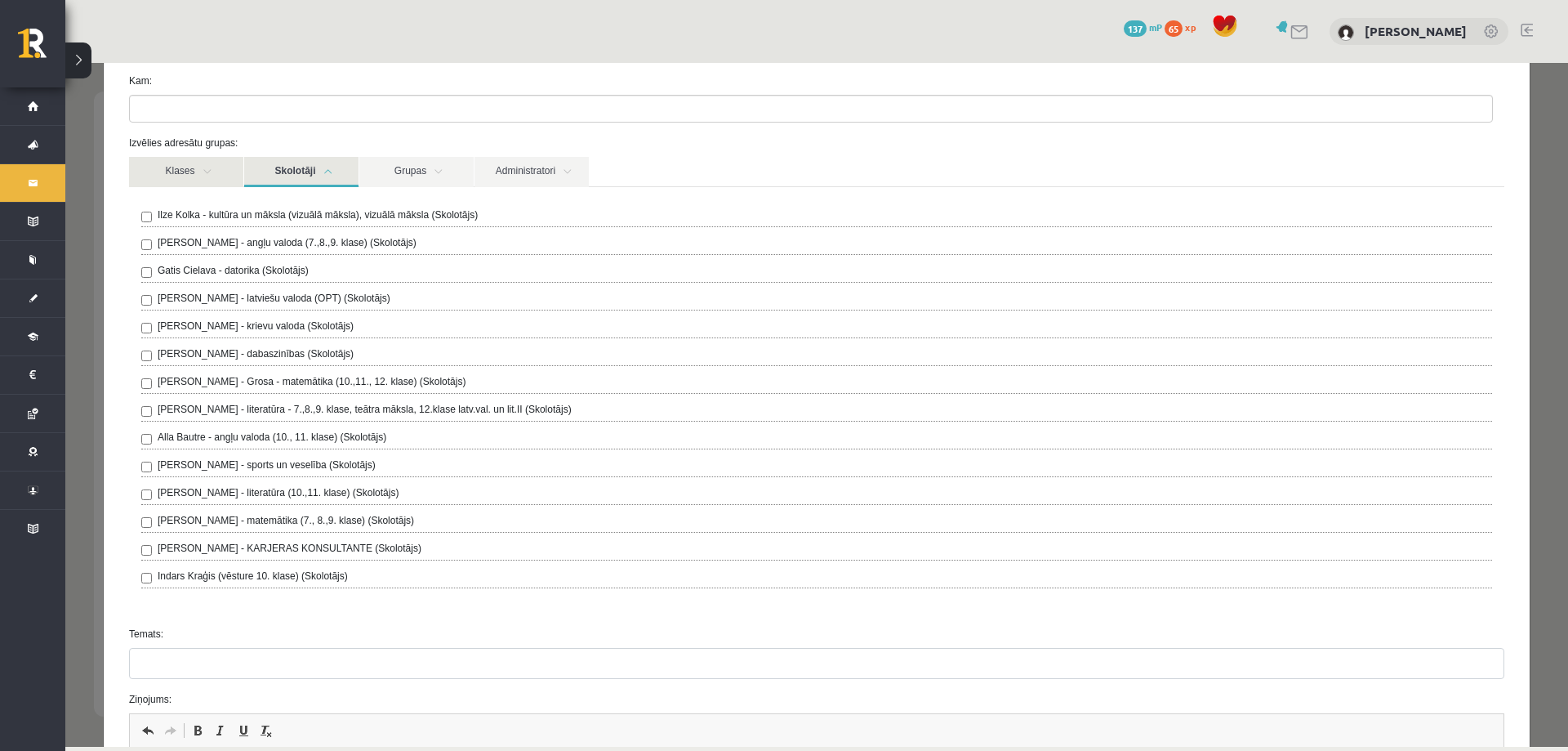
click at [177, 177] on link "Klases" at bounding box center [187, 172] width 114 height 30
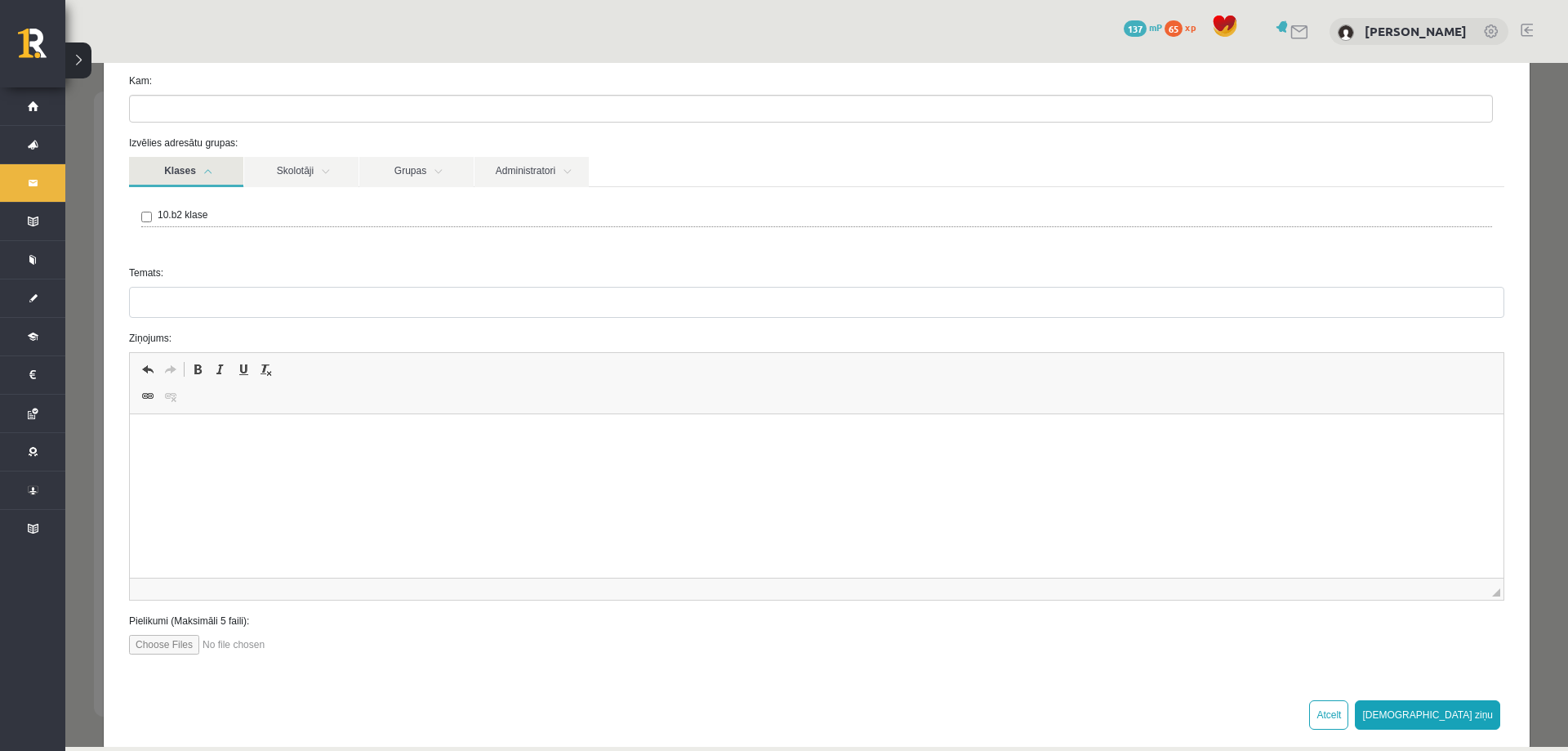
click at [154, 217] on div "10.b2 klase" at bounding box center [817, 217] width 1351 height 20
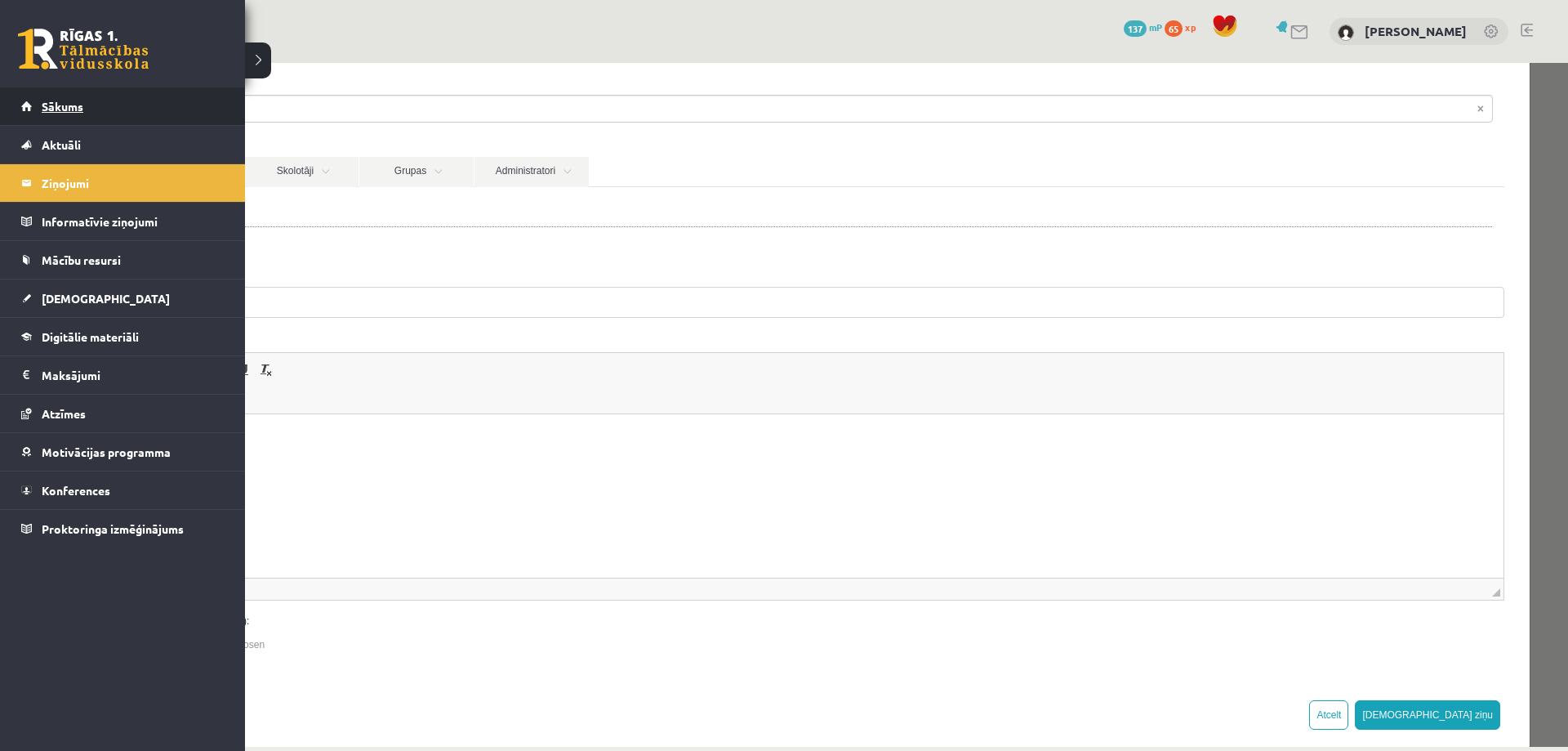
click at [55, 104] on span "Sākums" at bounding box center [62, 106] width 42 height 14
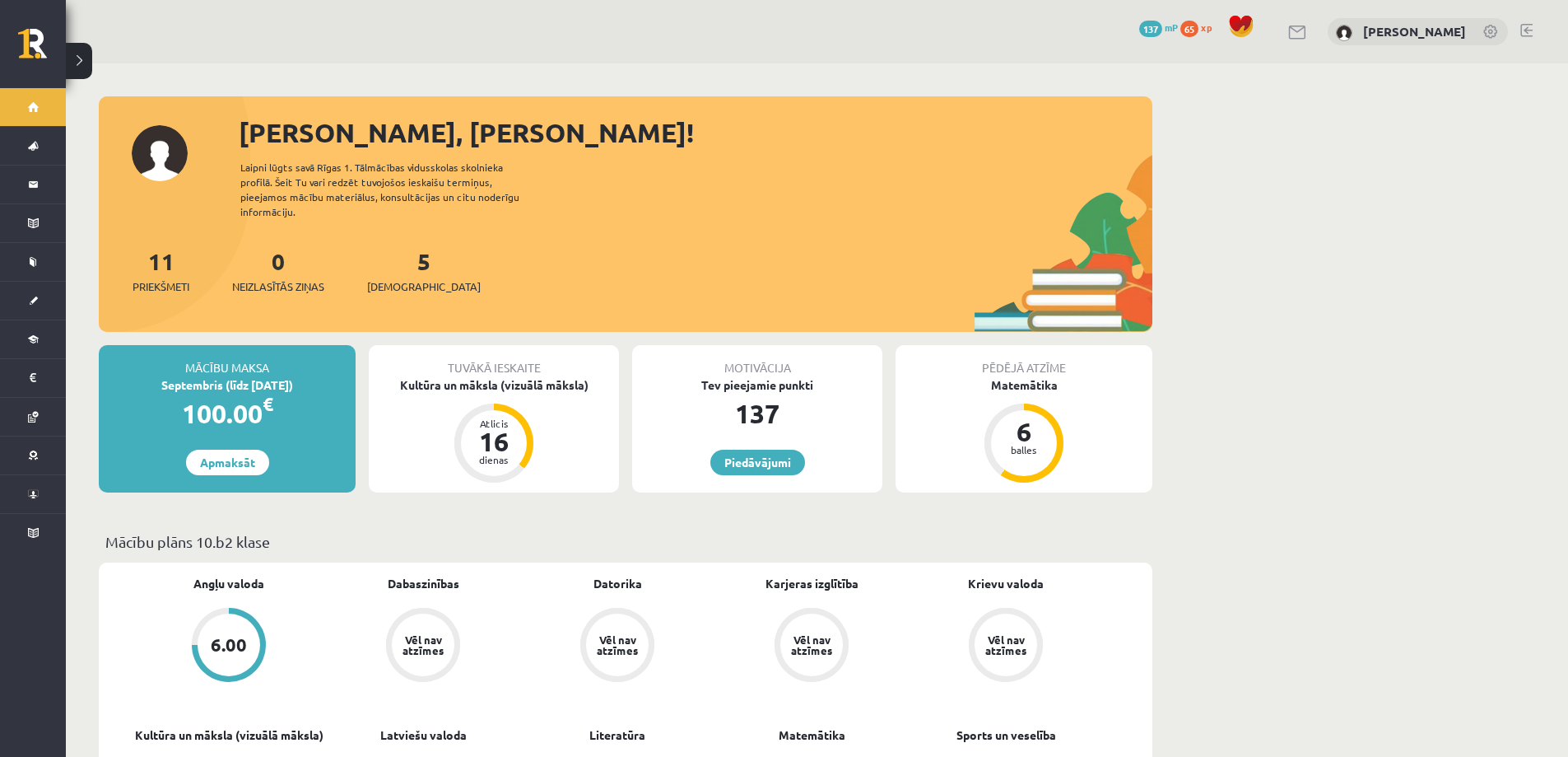
click at [431, 209] on div "Sveiks, Emīls! Laipni lūgts savā Rīgas 1. Tālmācības vidusskolas skolnieka prof…" at bounding box center [625, 221] width 1053 height 219
